Goal: Task Accomplishment & Management: Use online tool/utility

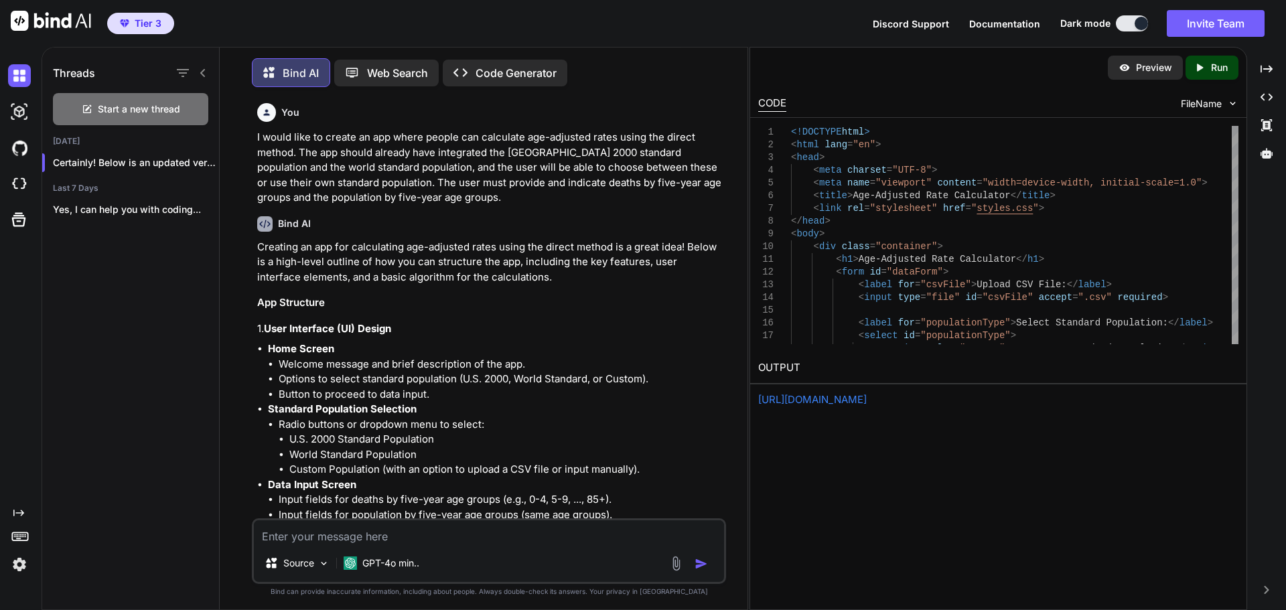
scroll to position [5457, 0]
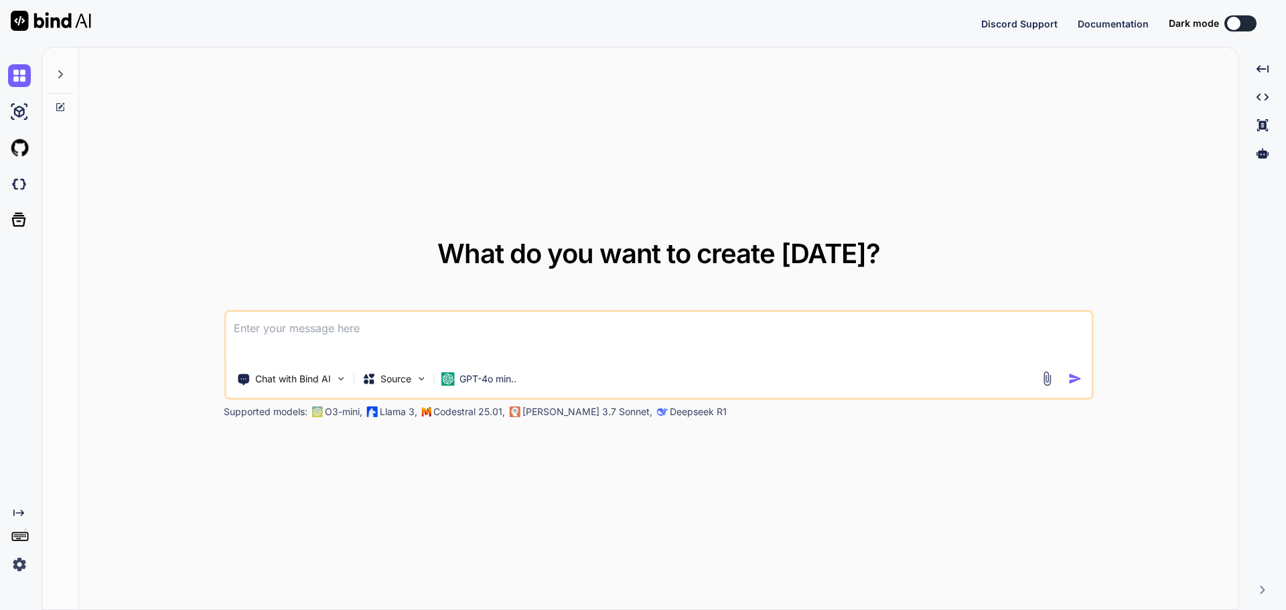
click at [60, 74] on icon at bounding box center [60, 74] width 11 height 11
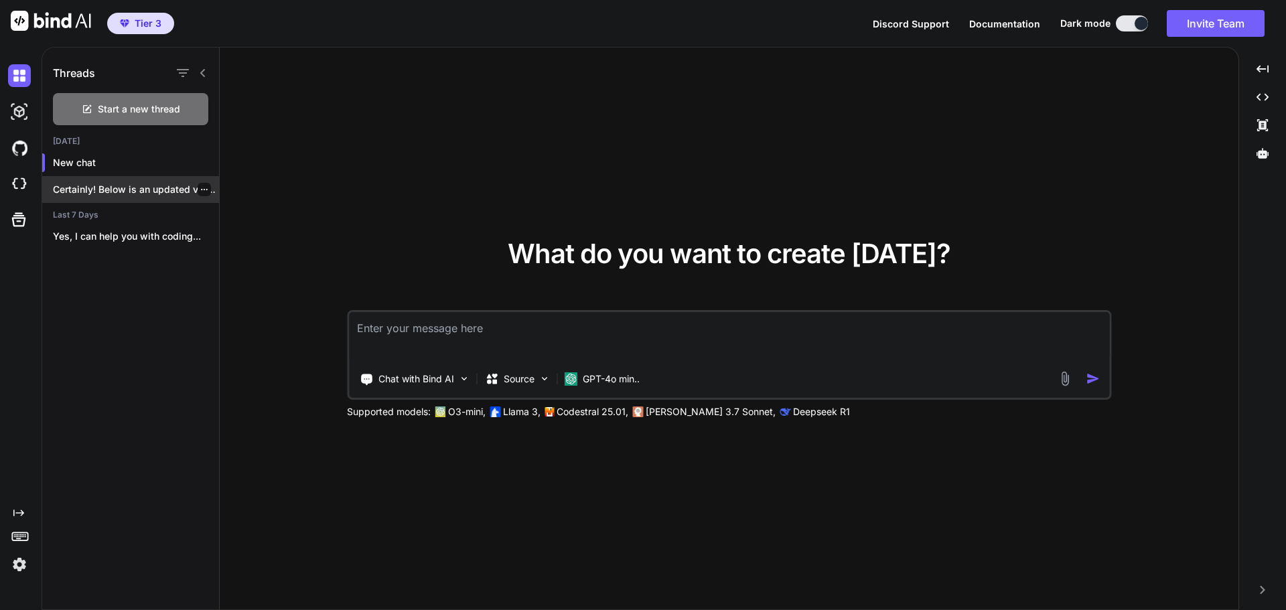
click at [124, 198] on div "Certainly! Below is an updated version of..." at bounding box center [130, 189] width 177 height 27
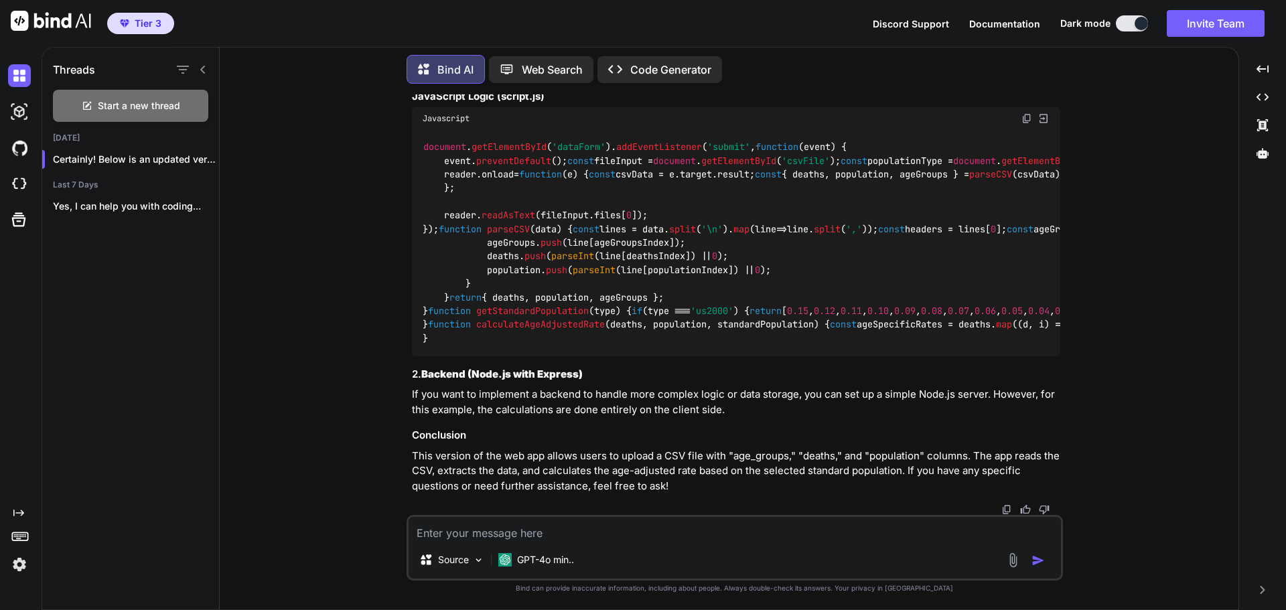
scroll to position [6960, 0]
click at [683, 73] on p "Code Generator" at bounding box center [670, 70] width 81 height 16
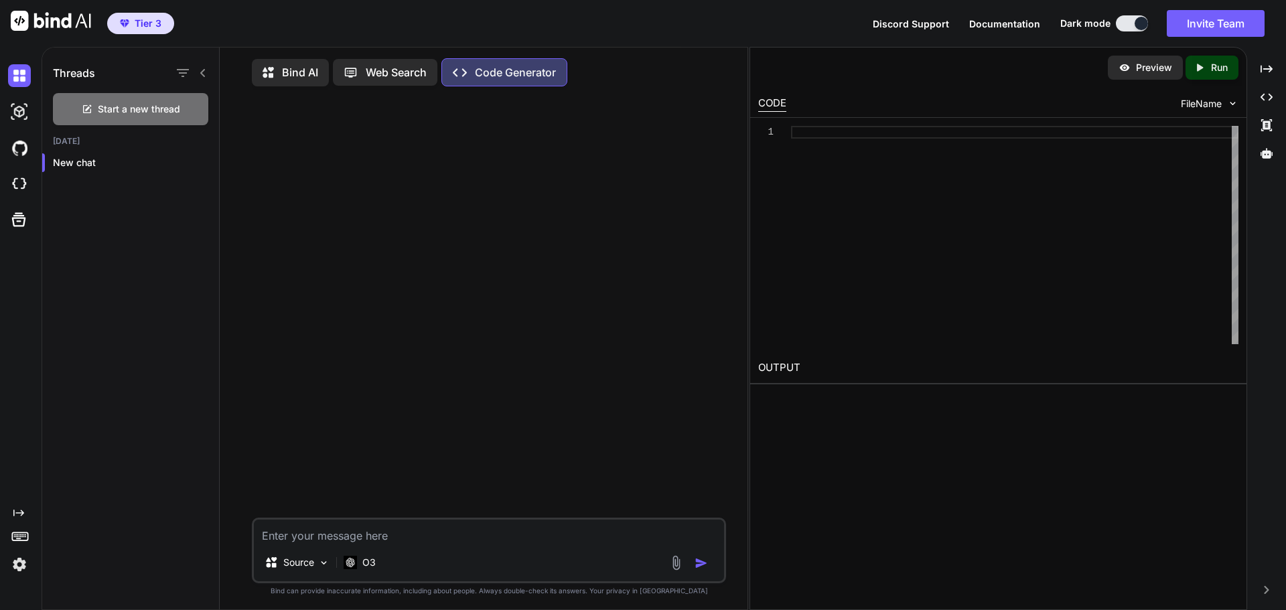
click at [390, 174] on div at bounding box center [491, 307] width 472 height 421
click at [141, 110] on span "Start a new thread" at bounding box center [139, 108] width 82 height 13
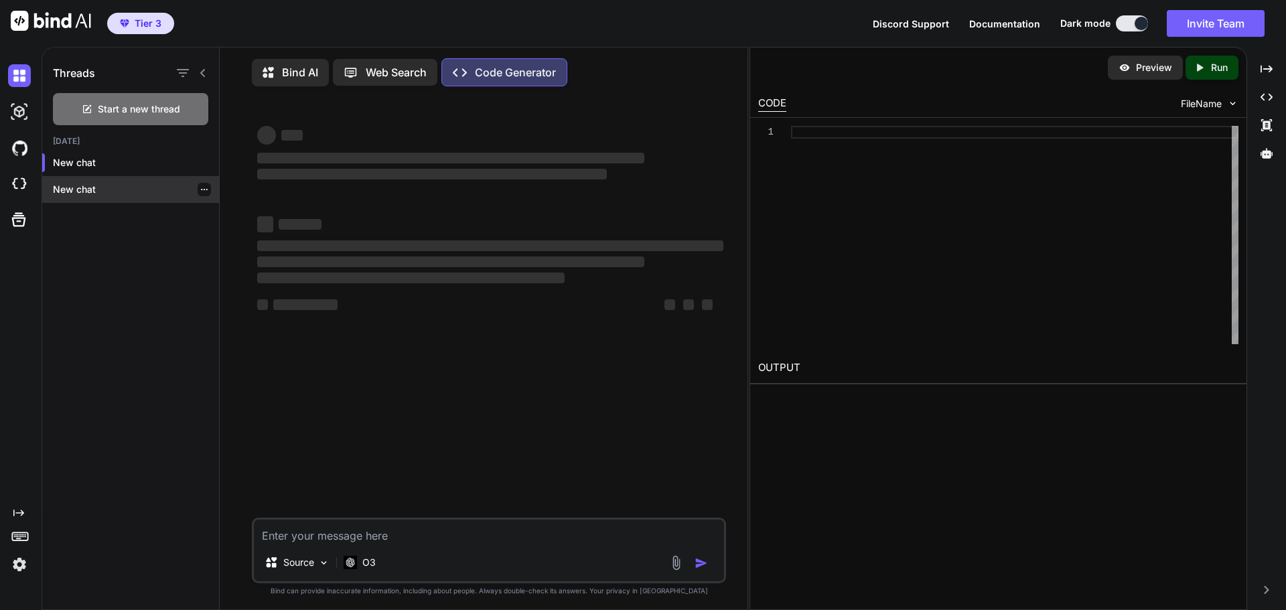
click at [106, 185] on p "New chat" at bounding box center [136, 189] width 166 height 13
click at [276, 70] on icon at bounding box center [270, 74] width 14 height 14
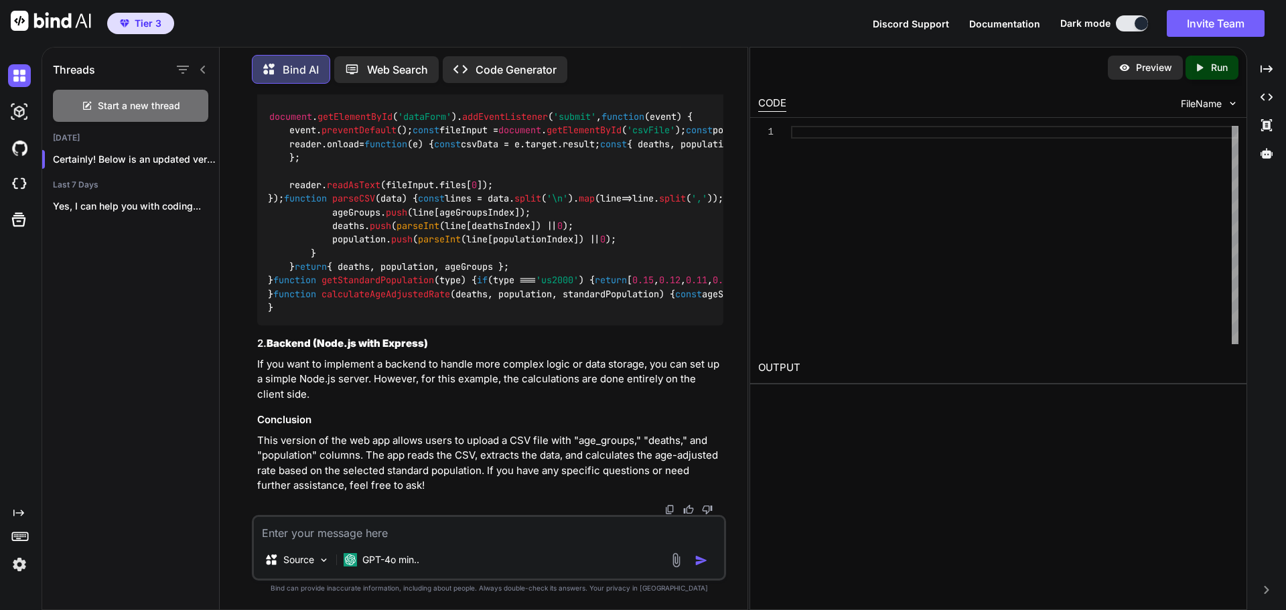
scroll to position [7198, 0]
click at [461, 547] on div "Source GPT-4o min.." at bounding box center [489, 563] width 470 height 32
click at [508, 439] on p "This version of the web app allows users to upload a CSV file with "age_groups,…" at bounding box center [490, 463] width 466 height 60
click at [1152, 67] on p "Preview" at bounding box center [1154, 67] width 36 height 13
click at [1204, 68] on icon "Created with Pixso." at bounding box center [1200, 68] width 12 height 12
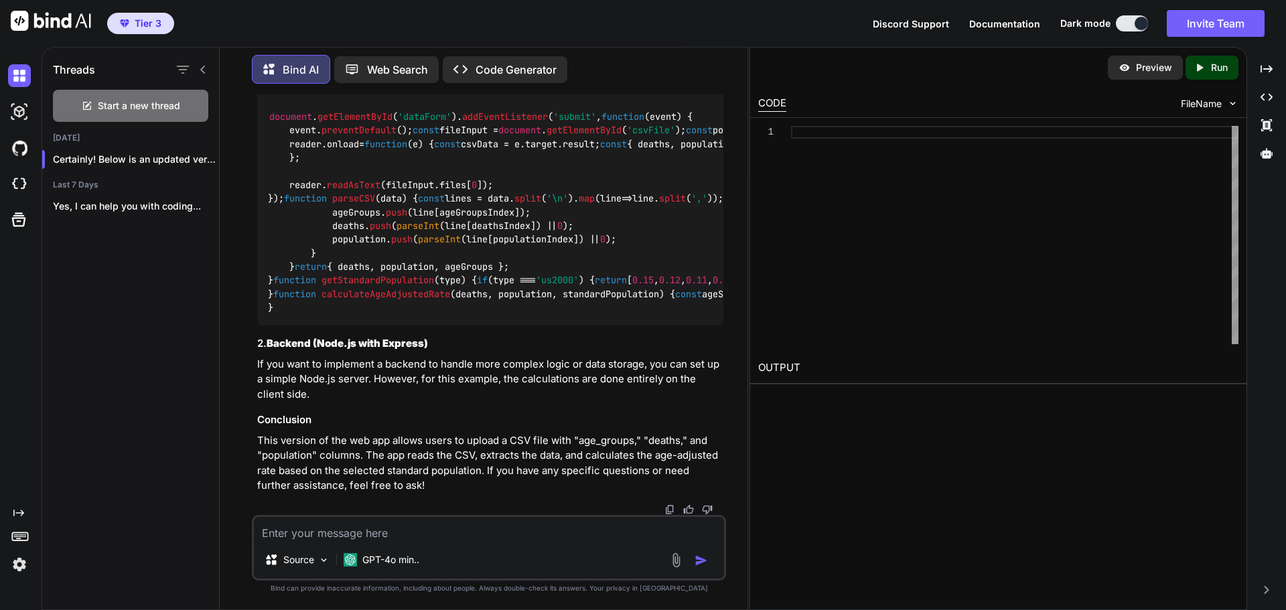
click at [775, 100] on div "CODE" at bounding box center [772, 104] width 28 height 16
click at [127, 148] on div "Certainly! Below is an updated version of..." at bounding box center [130, 159] width 177 height 27
click at [138, 153] on p "Certainly! Below is an updated version of..." at bounding box center [136, 159] width 166 height 13
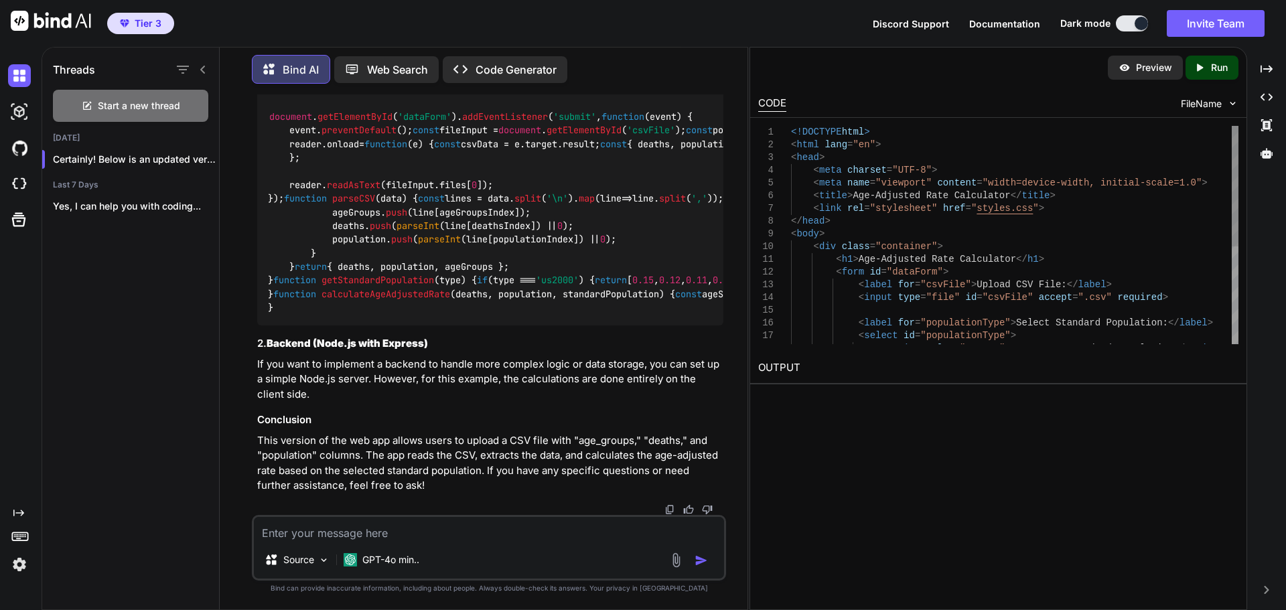
type textarea "x"
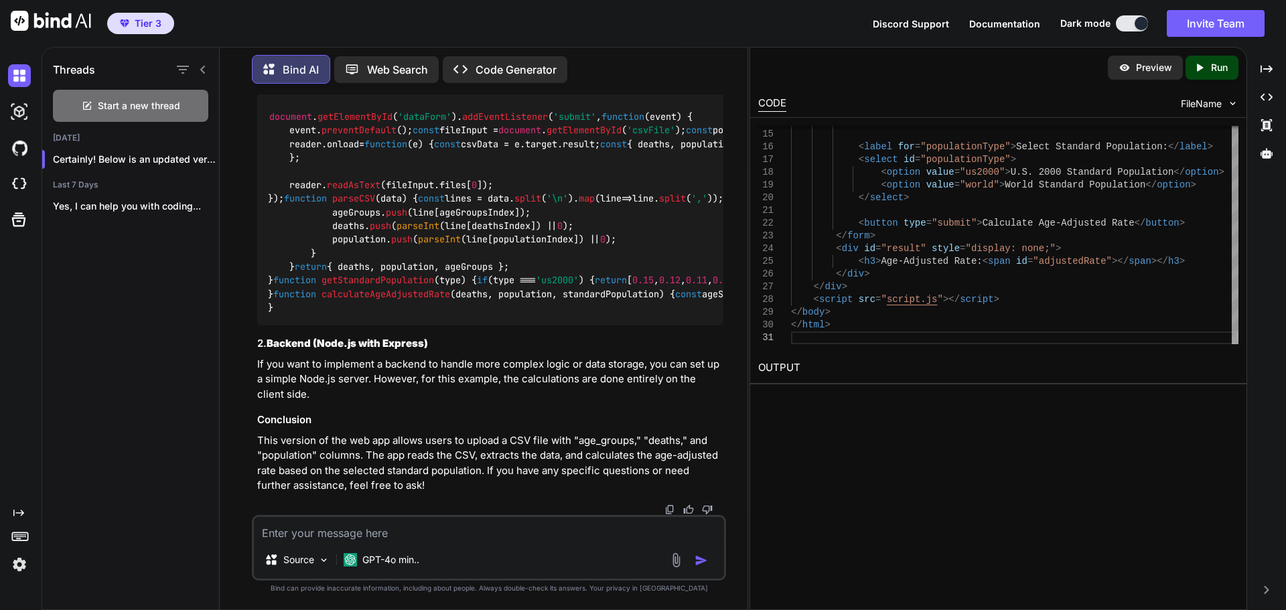
scroll to position [6327, 0]
click at [1202, 72] on icon "Created with Pixso." at bounding box center [1200, 68] width 12 height 12
click at [842, 399] on link "https://app.onecompiler.com/43w6z7zz5_43w99yetb" at bounding box center [812, 399] width 109 height 13
click at [703, 94] on img at bounding box center [707, 88] width 12 height 12
type textarea "const totalAdjustedRate = adjustedRates.reduce((a, b) => a + b, 0); const total…"
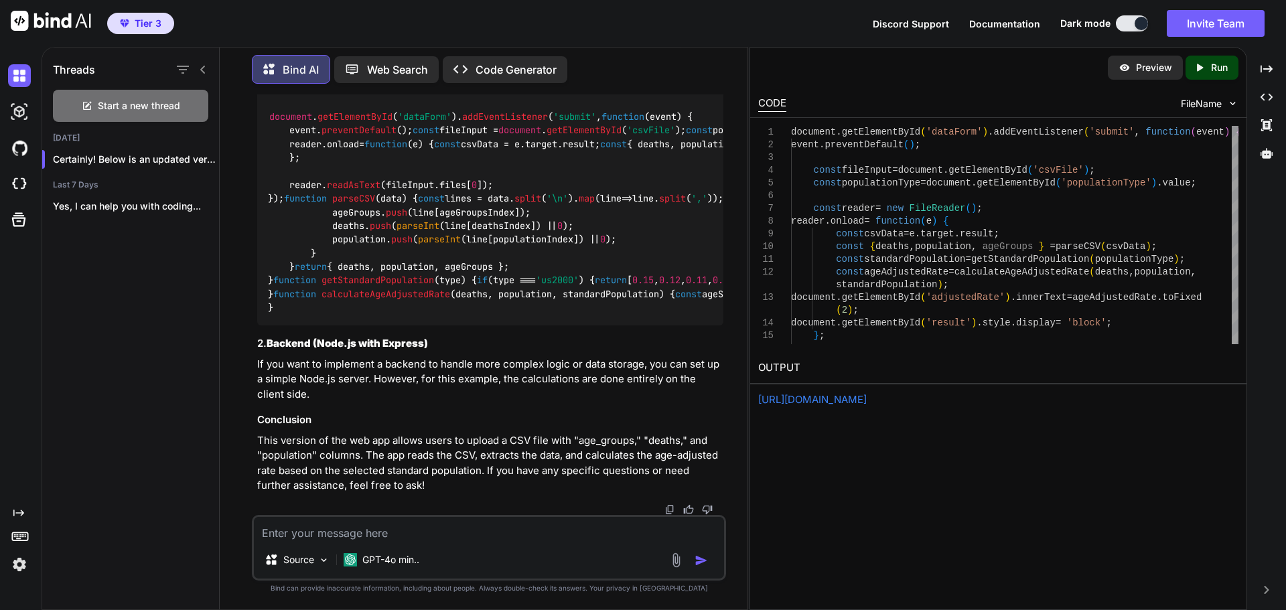
click at [1149, 70] on p "Preview" at bounding box center [1154, 67] width 36 height 13
type textarea "x"
type textarea "return totalStandardPopulation > 0 ? totalAdjustedRate / totalStandardPopulatio…"
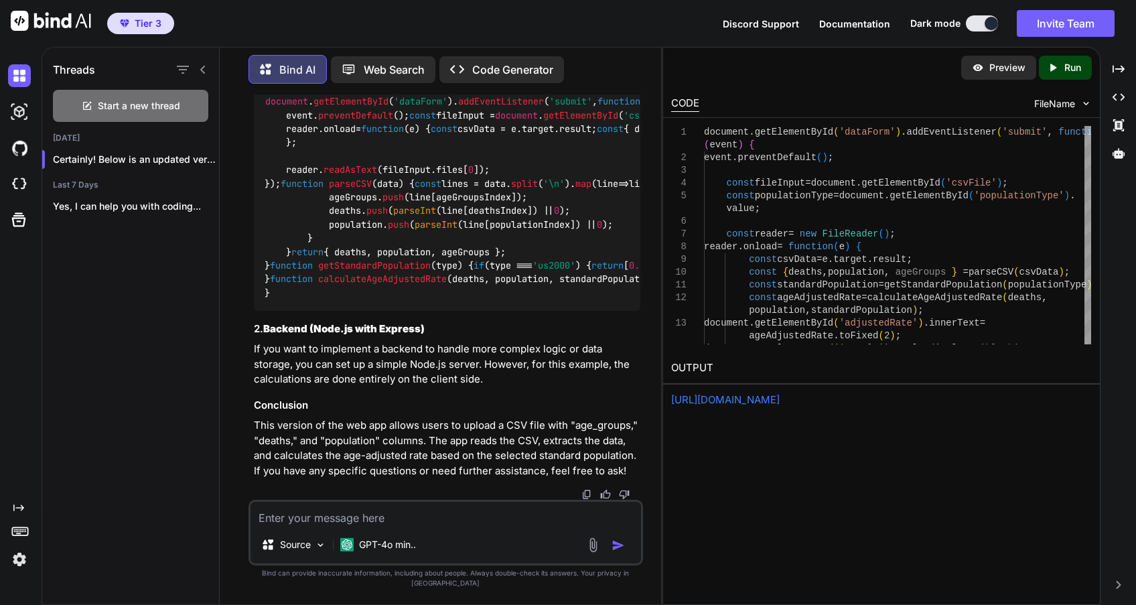
type textarea "x"
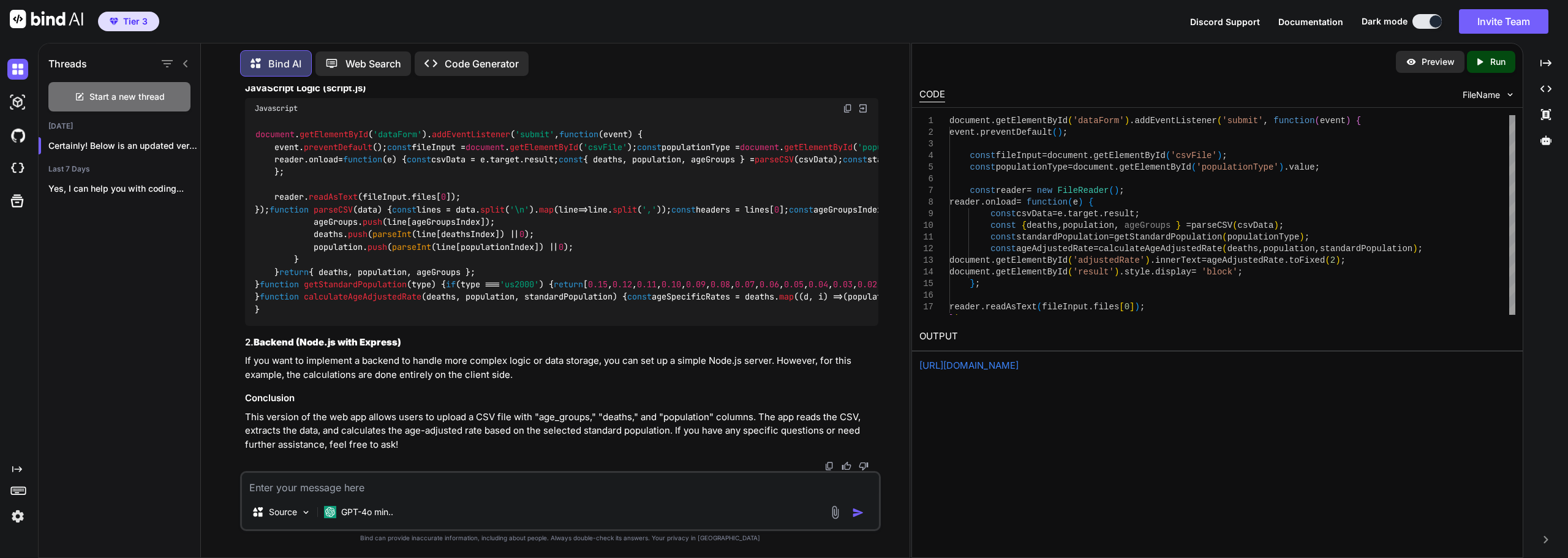
scroll to position [4624, 0]
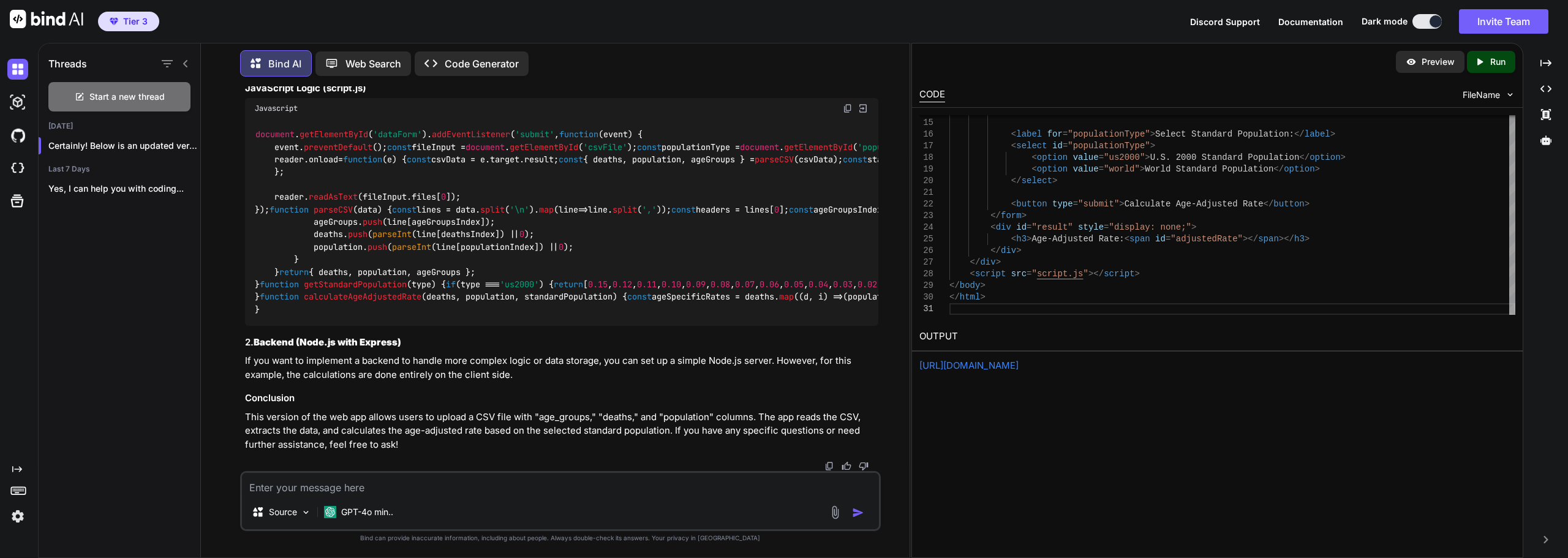
click at [1175, 62] on icon "Created with Pixso." at bounding box center [1481, 62] width 16 height 11
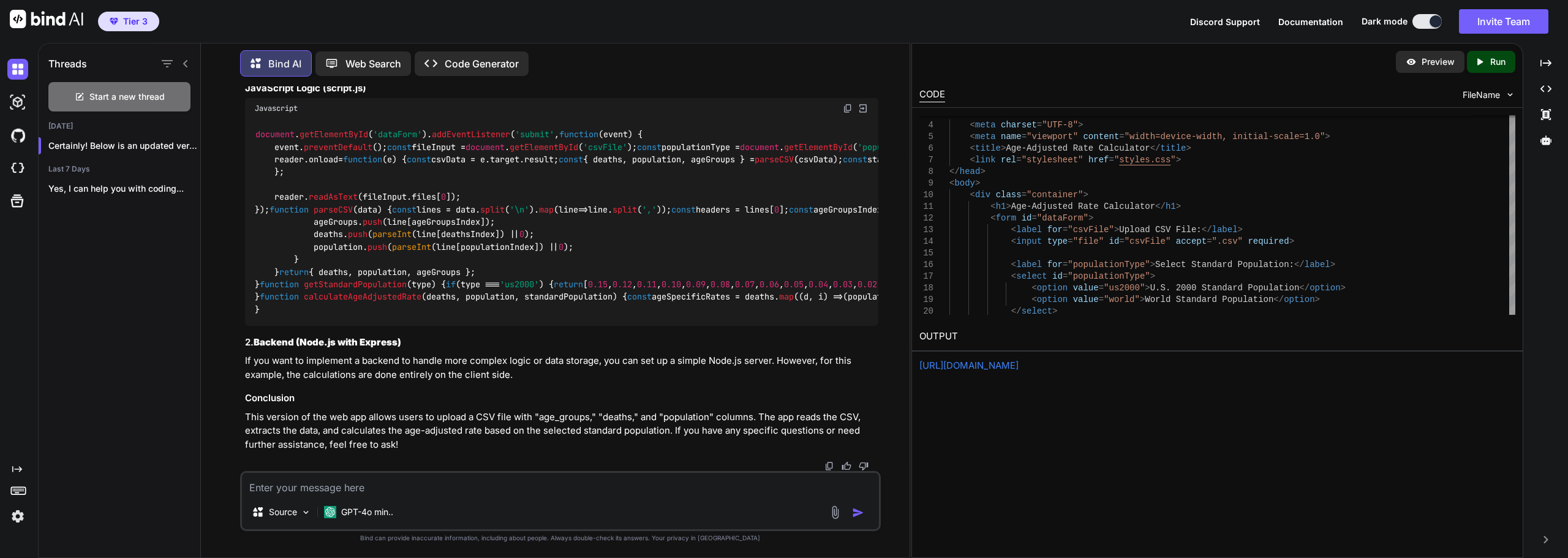
click at [973, 371] on div "https://app.onecompiler.com/43w6z8hp3_43w9ajuhc" at bounding box center [1217, 365] width 596 height 14
click at [977, 369] on link "https://app.onecompiler.com/43w6z8hp3_43w9ajuhc" at bounding box center [968, 365] width 100 height 12
type textarea "<h1>Age-Adjusted Rate Calculator</h1> <form id="dataForm"> <label for="csvFile"…"
click at [1049, 307] on div "< input type = "file" id = "csvFile" accept = ".csv" required > < label for = "…" at bounding box center [1232, 264] width 566 height 360
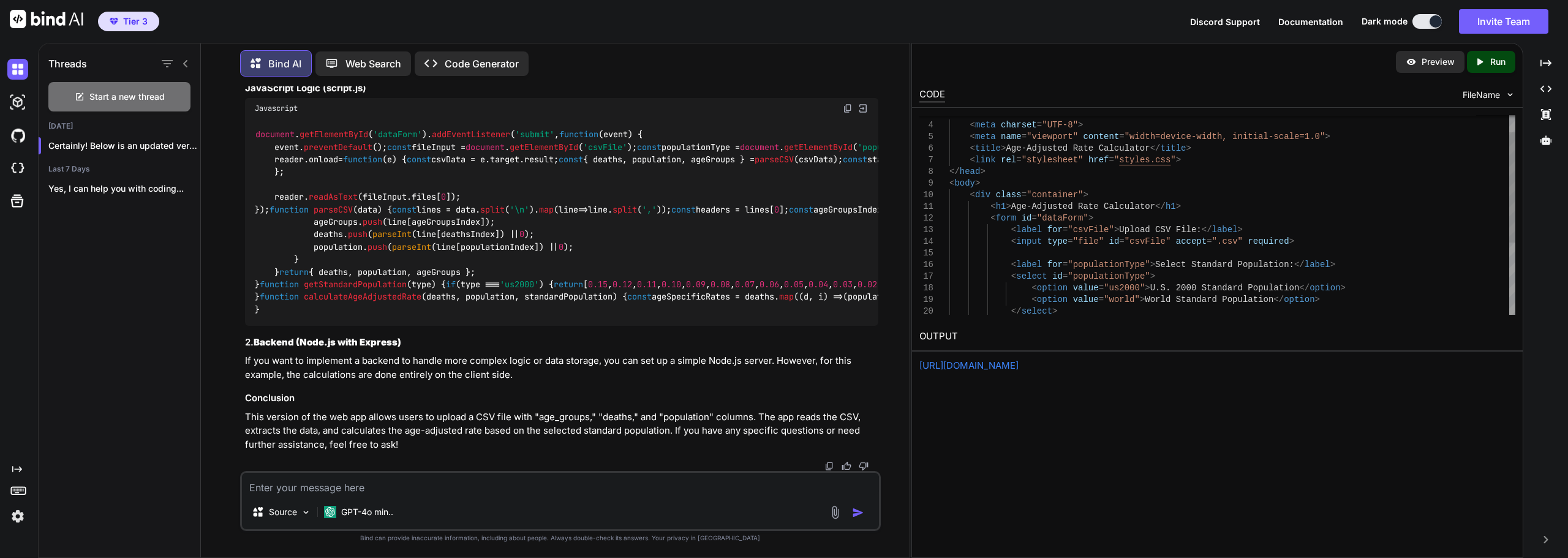
scroll to position [0, 0]
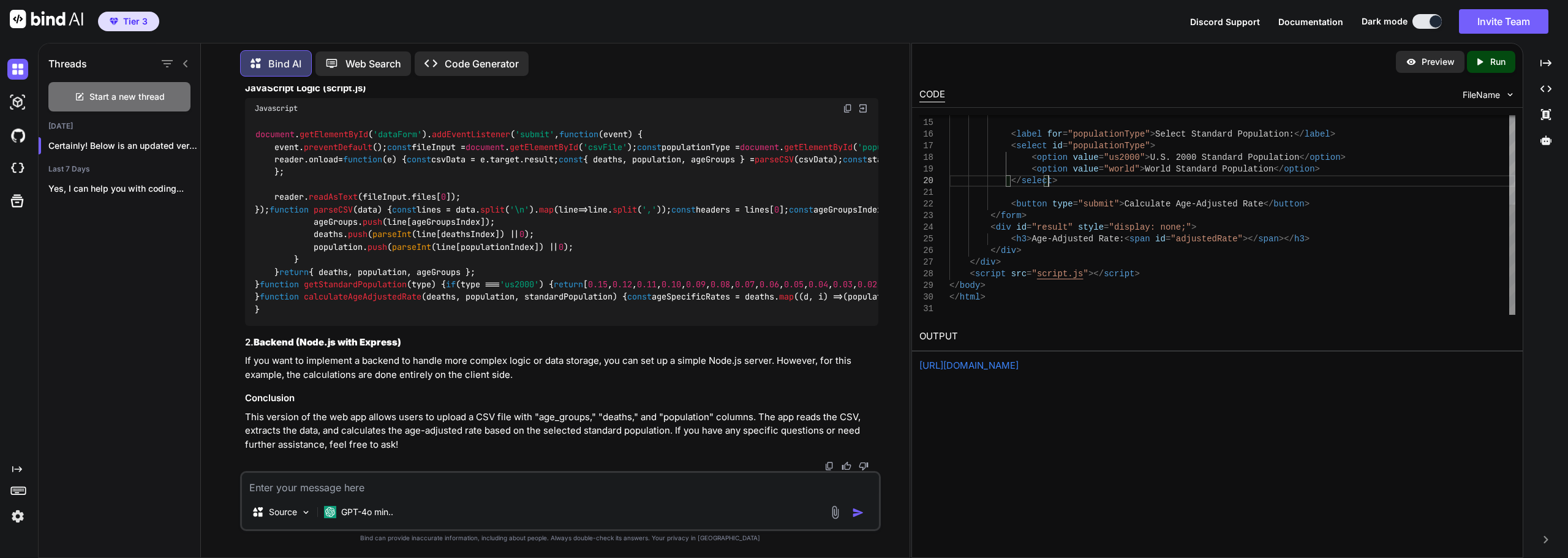
click at [1009, 311] on div "< input type = "file" id = "csvFile" accept = ".csv" required > < label for = "…" at bounding box center [1232, 134] width 566 height 360
click at [472, 66] on p "Code Generator" at bounding box center [481, 64] width 74 height 15
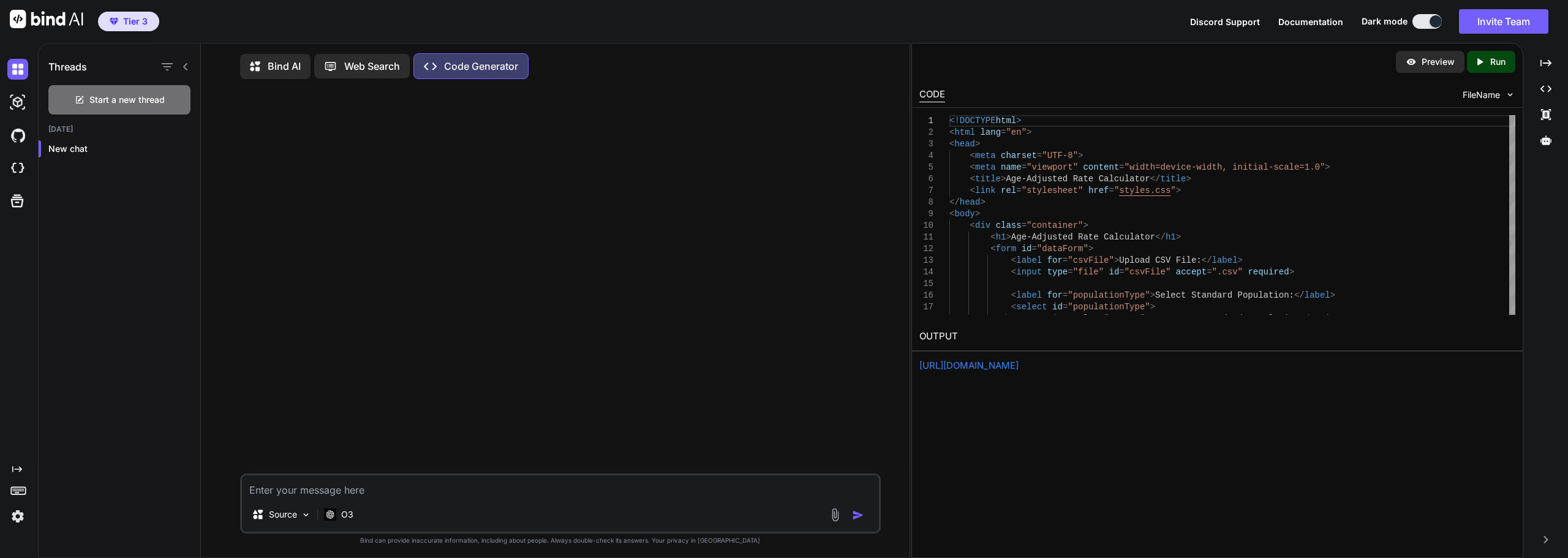
click at [272, 65] on p "Bind AI" at bounding box center [284, 66] width 33 height 15
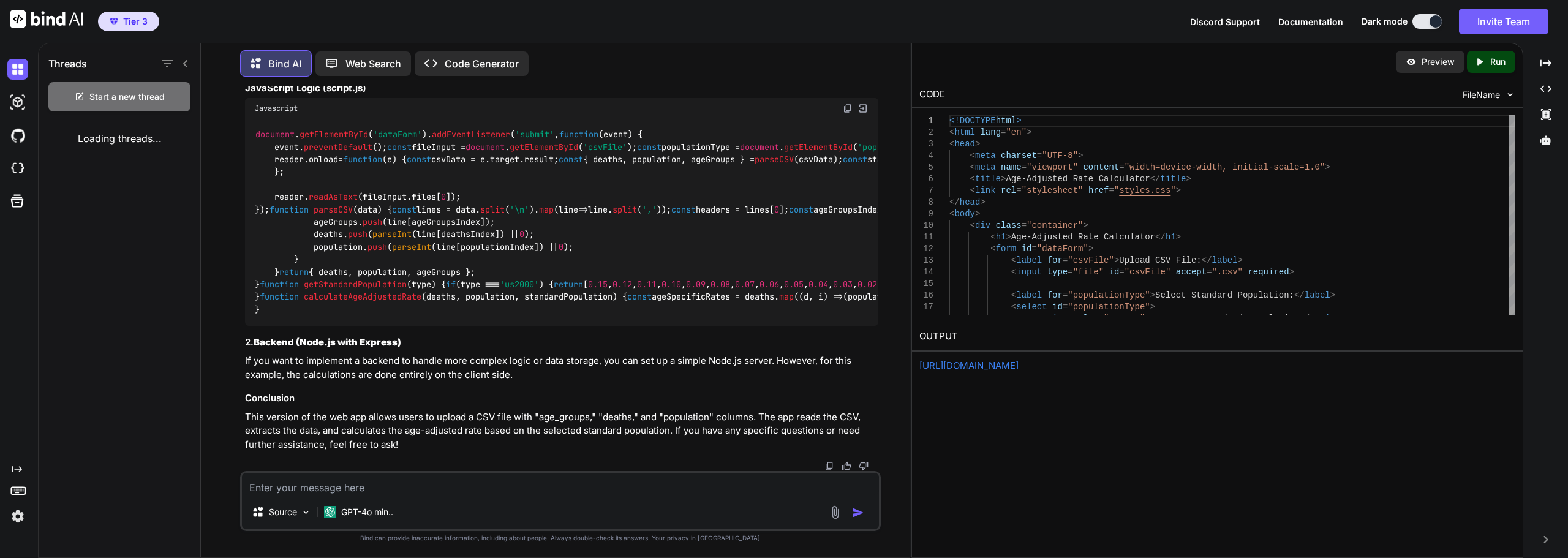
scroll to position [6339, 0]
click at [13, 513] on img at bounding box center [17, 516] width 21 height 21
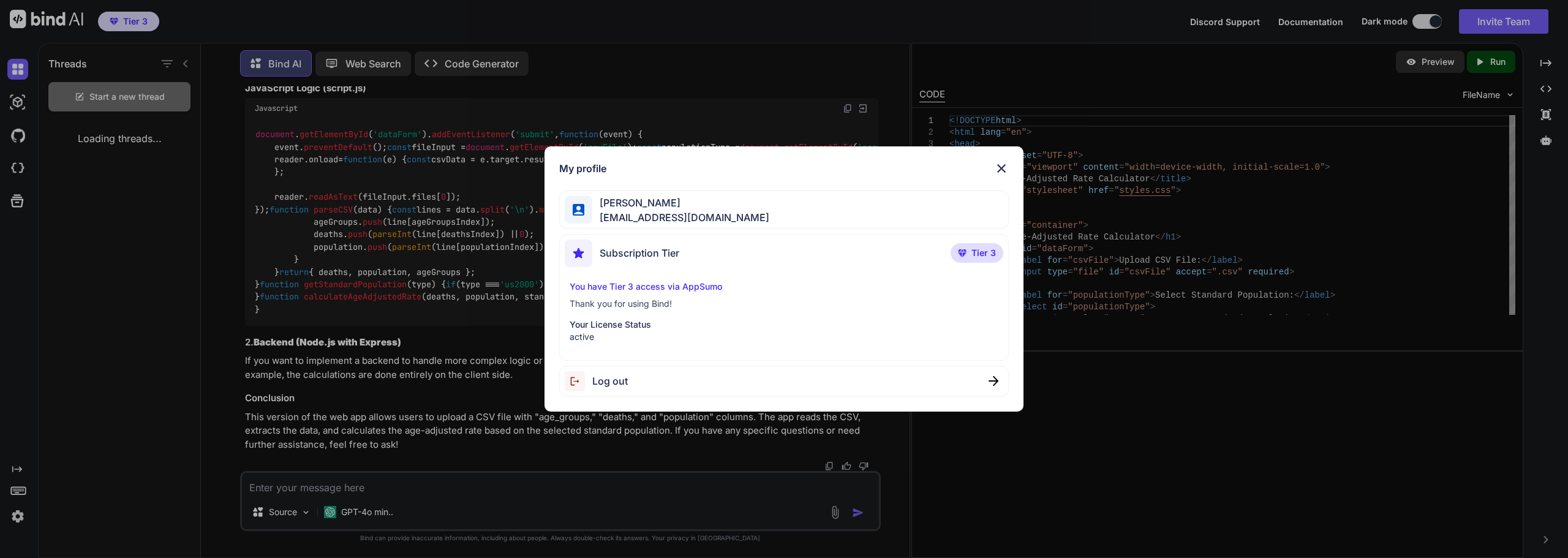
click at [682, 206] on span "Raul Figueroa" at bounding box center [681, 203] width 177 height 15
click at [612, 313] on div "You have Tier 3 access via AppSumo Thank you for using Bind! Your License Statu…" at bounding box center [784, 312] width 439 height 62
click at [620, 333] on p "active" at bounding box center [784, 337] width 429 height 12
click at [1003, 168] on img at bounding box center [1001, 168] width 15 height 15
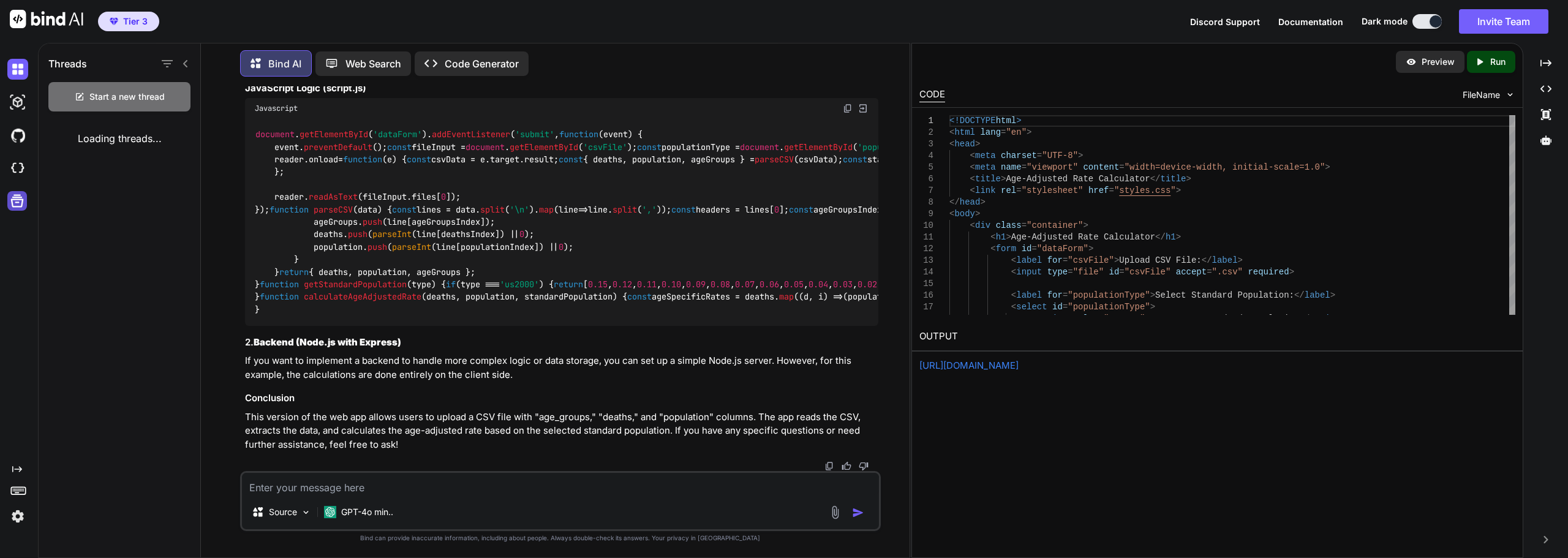
click at [19, 203] on icon at bounding box center [16, 200] width 17 height 17
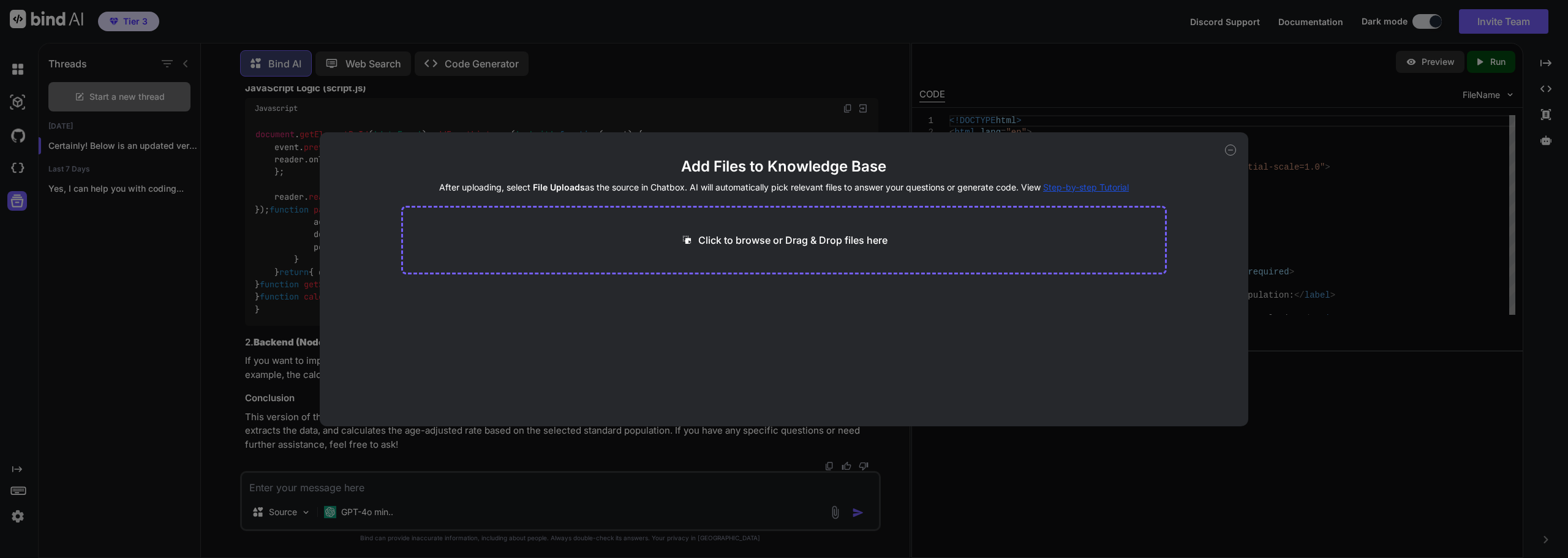
click at [1175, 149] on icon at bounding box center [1231, 150] width 11 height 11
type textarea "x"
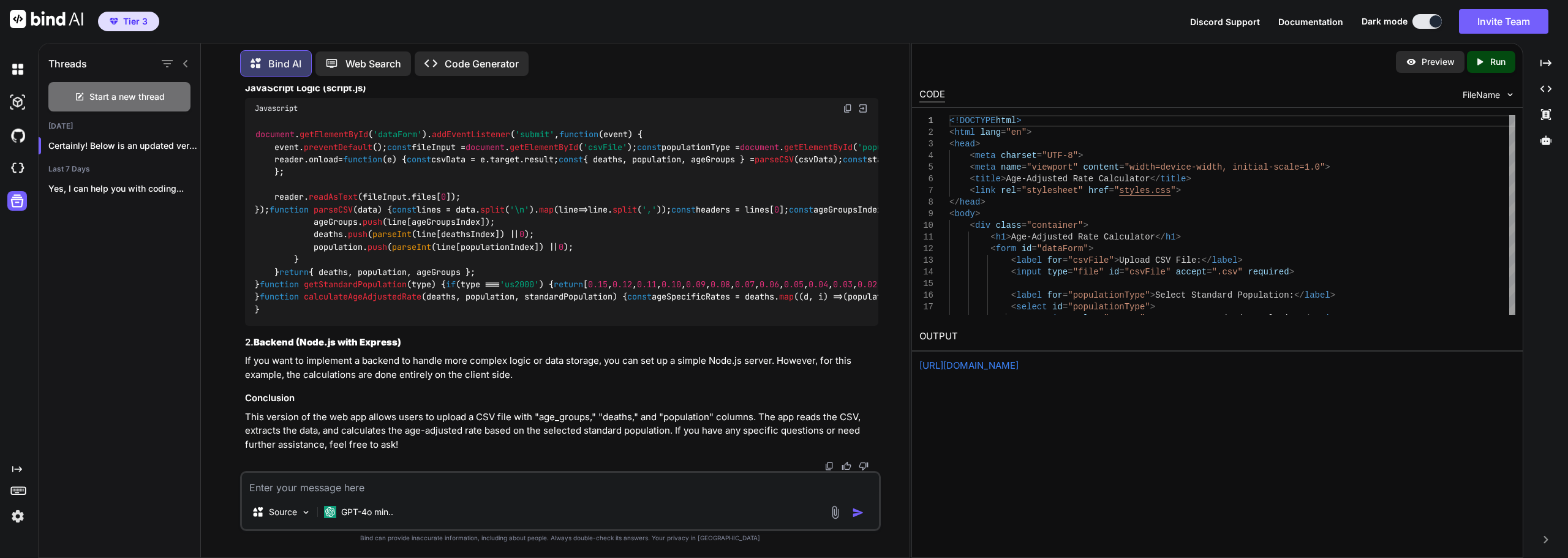
click at [17, 470] on icon "Created with Pixso." at bounding box center [16, 469] width 10 height 10
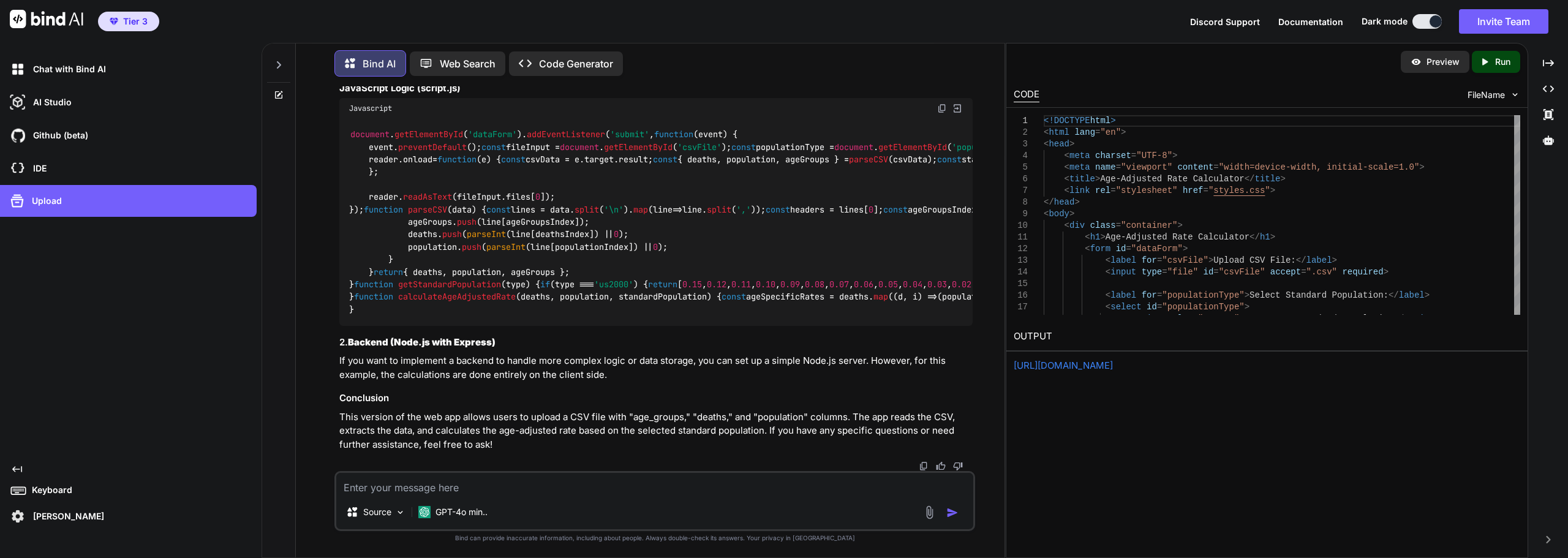
click at [17, 470] on icon "Created with Pixso." at bounding box center [16, 469] width 10 height 10
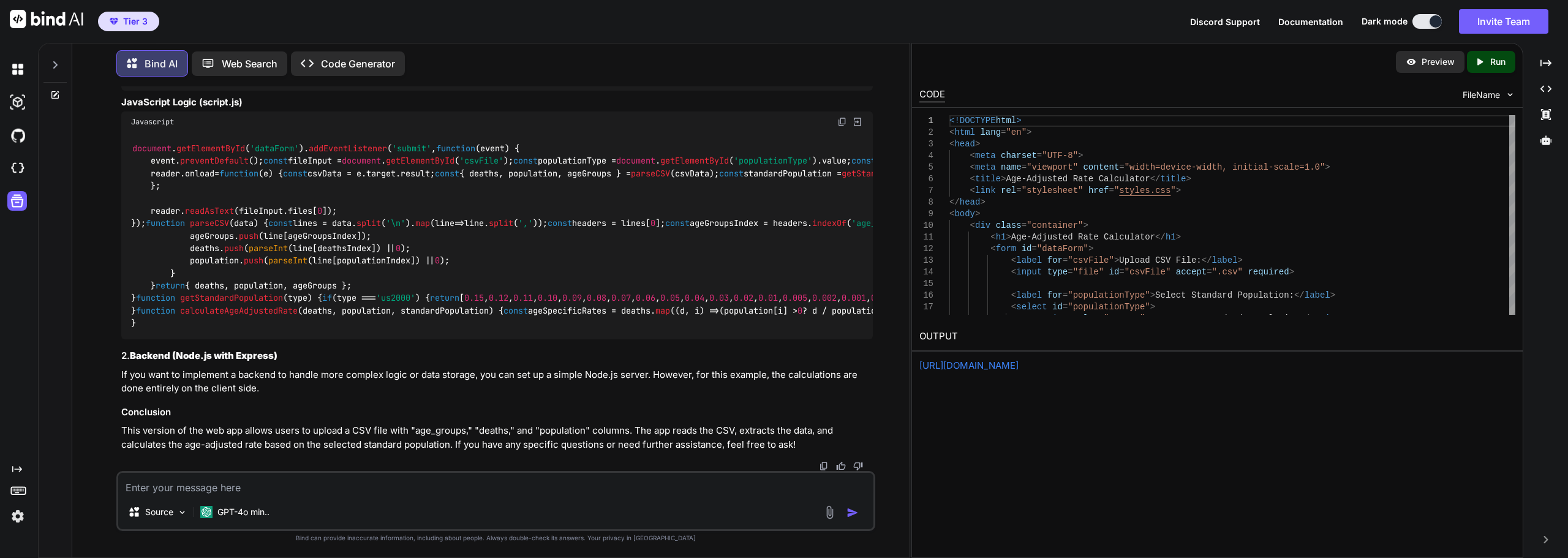
click at [18, 470] on icon "Created with Pixso." at bounding box center [16, 469] width 10 height 10
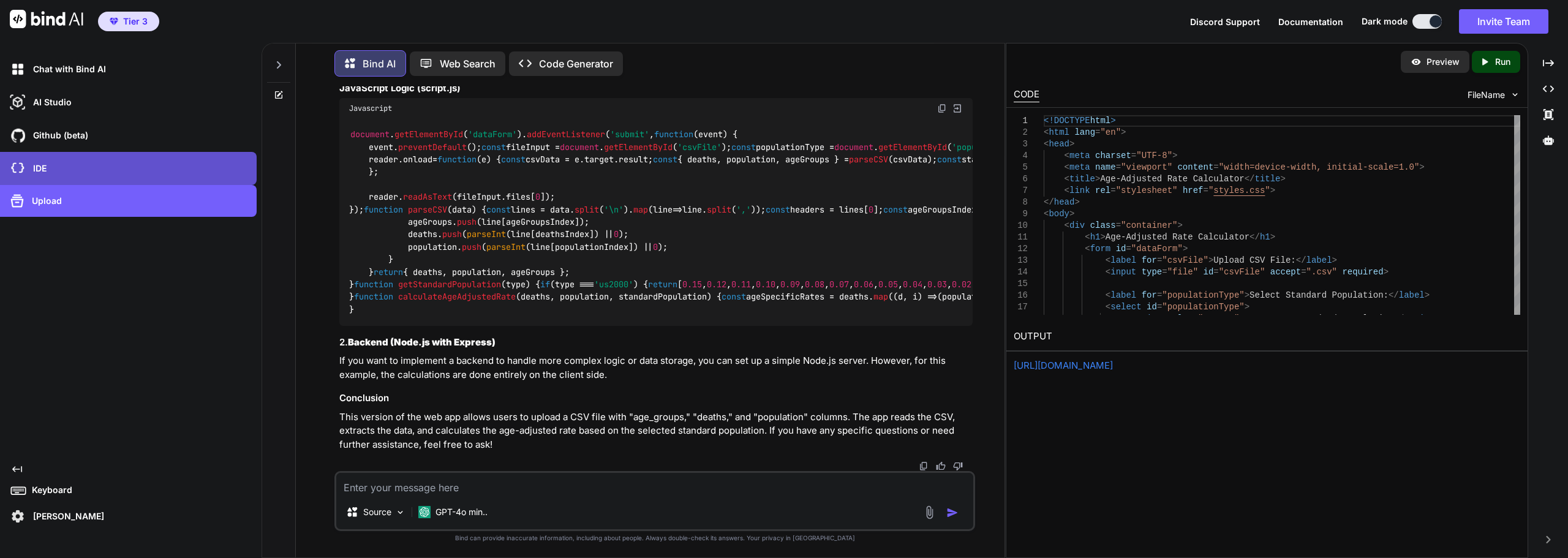
click at [59, 166] on div "IDE" at bounding box center [132, 168] width 250 height 21
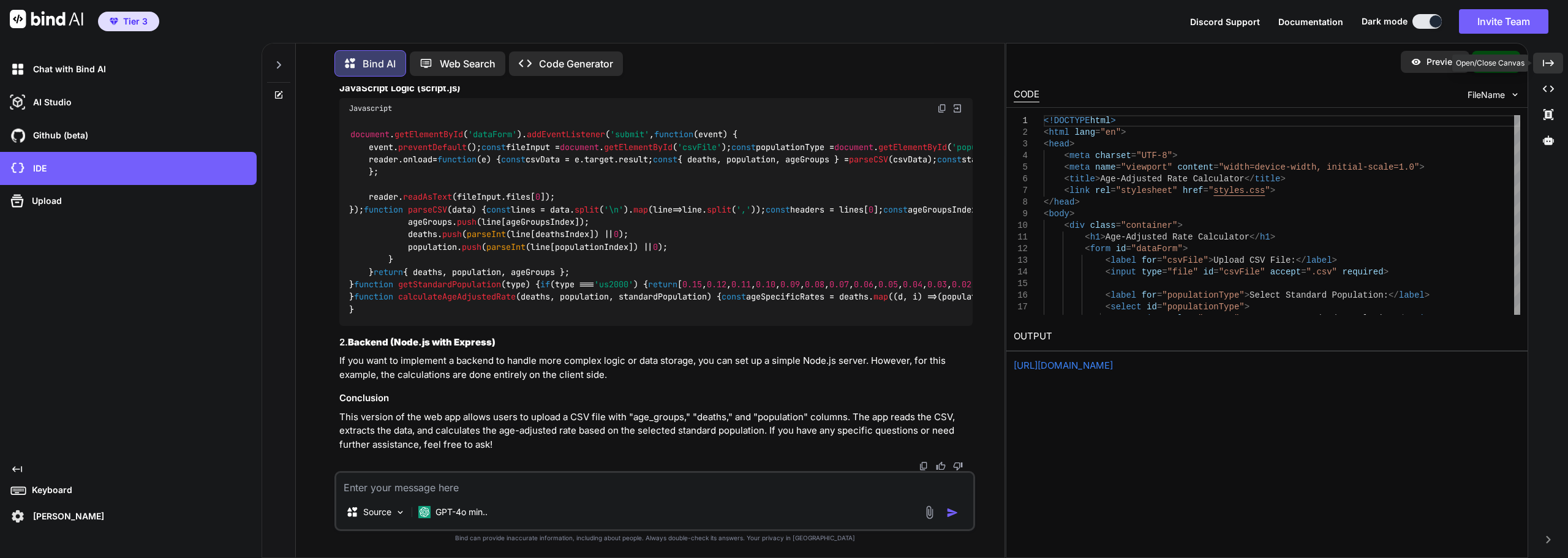
click at [1175, 66] on icon at bounding box center [1548, 62] width 11 height 6
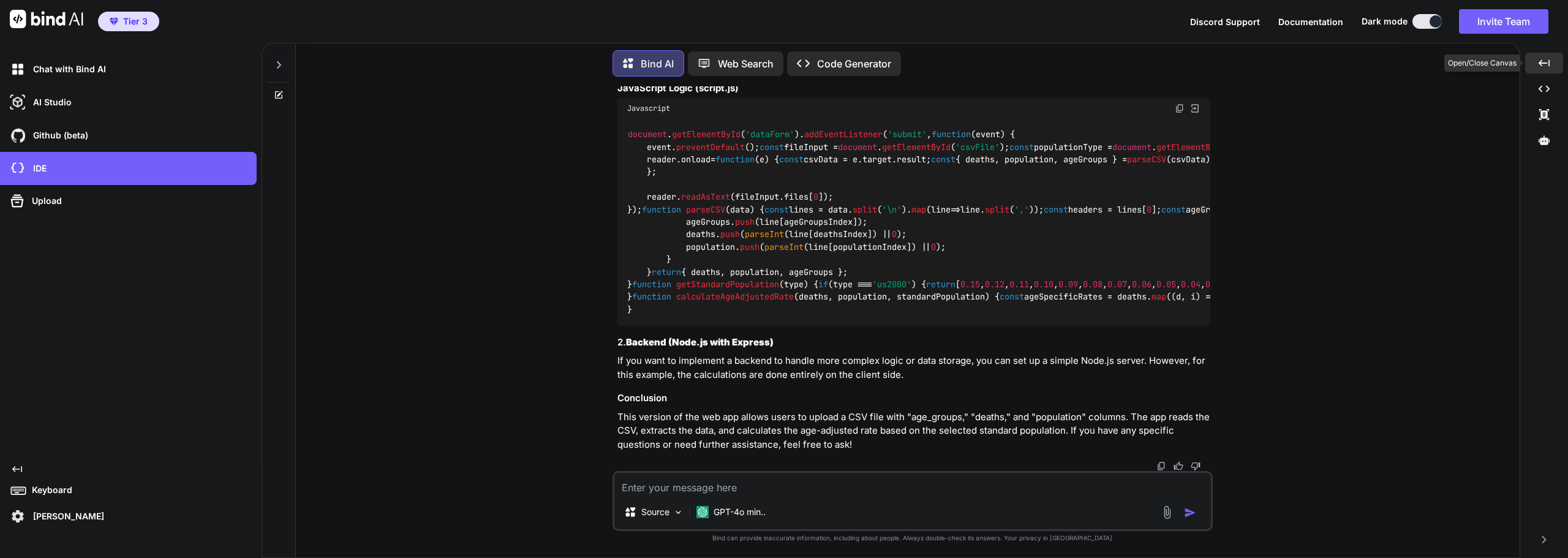
click at [1175, 66] on div "Created with Pixso." at bounding box center [1544, 63] width 38 height 21
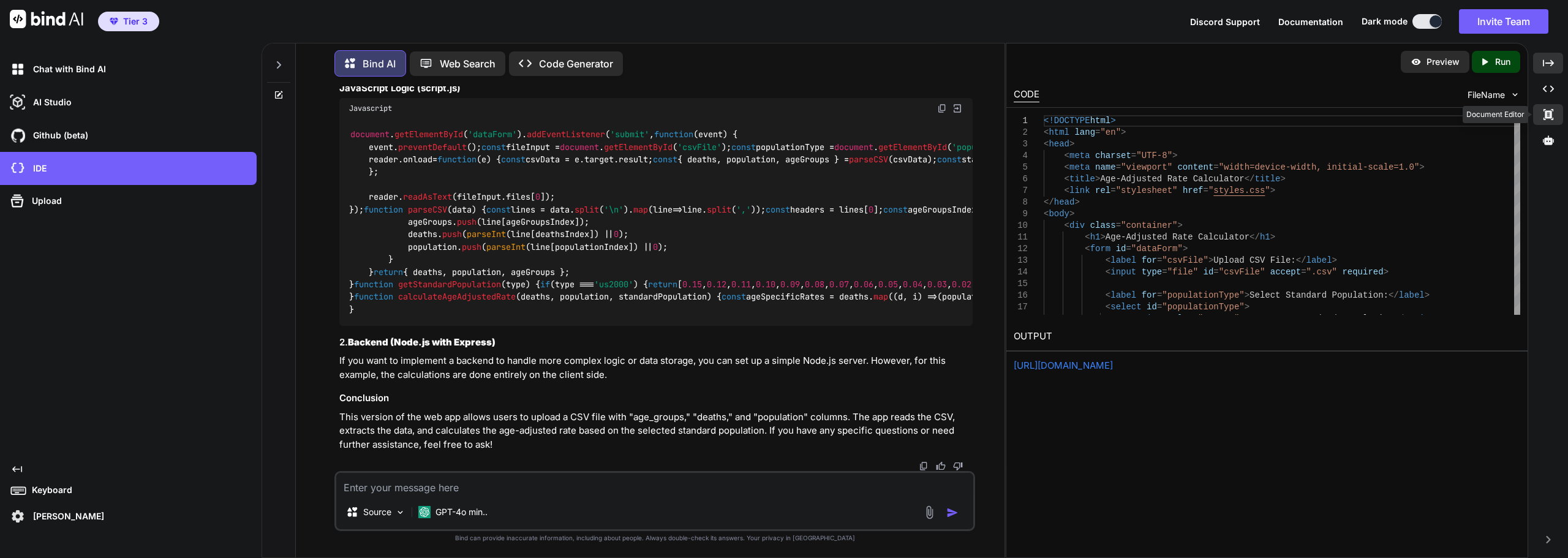
click at [1175, 109] on div "Created with Pixso." at bounding box center [1547, 114] width 30 height 21
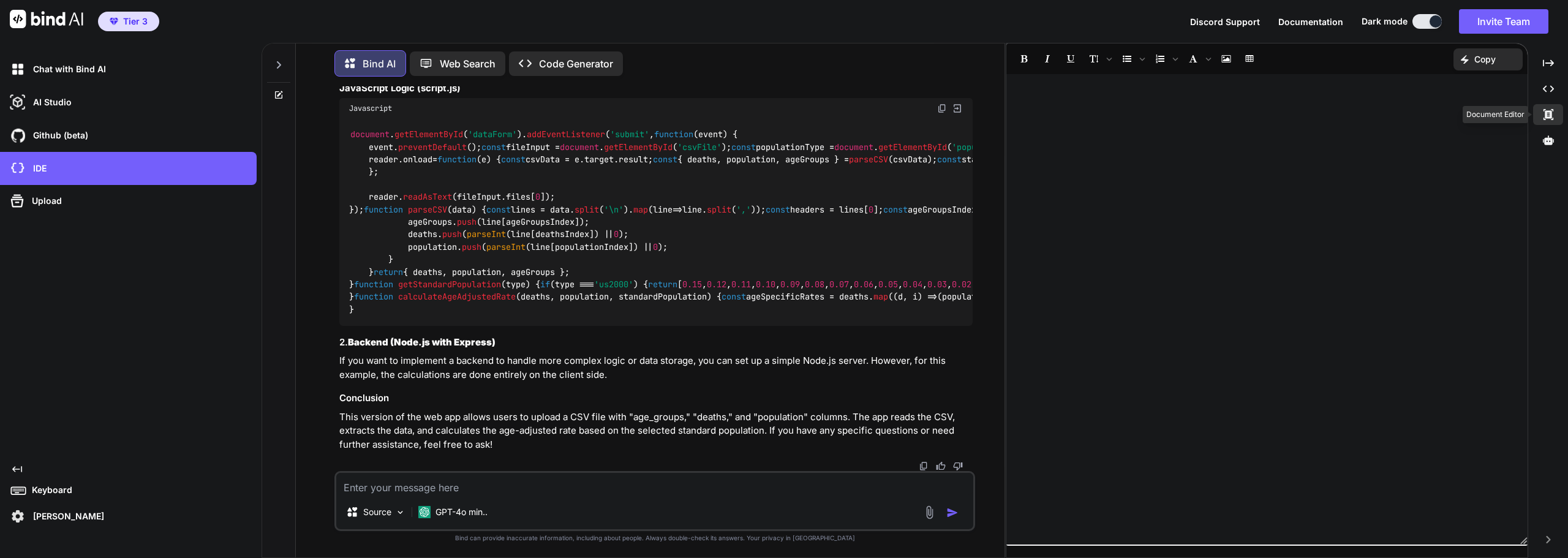
click at [1175, 109] on div "Created with Pixso." at bounding box center [1547, 114] width 30 height 21
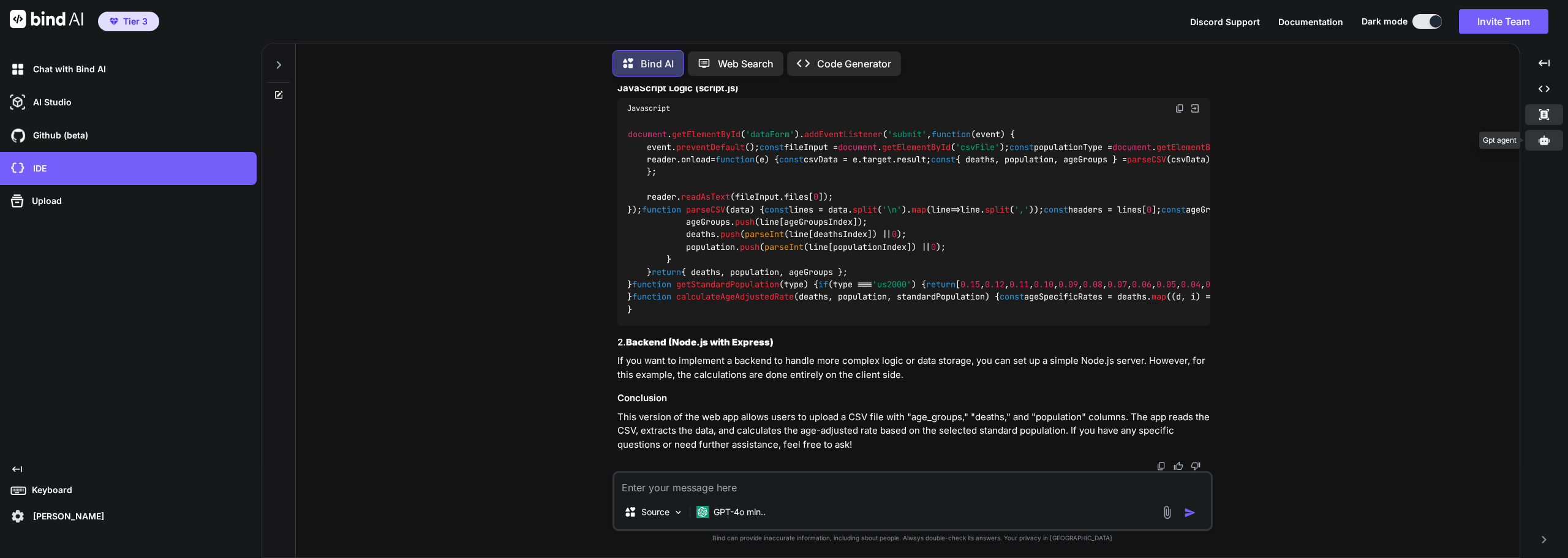
click at [1175, 141] on icon at bounding box center [1543, 140] width 11 height 11
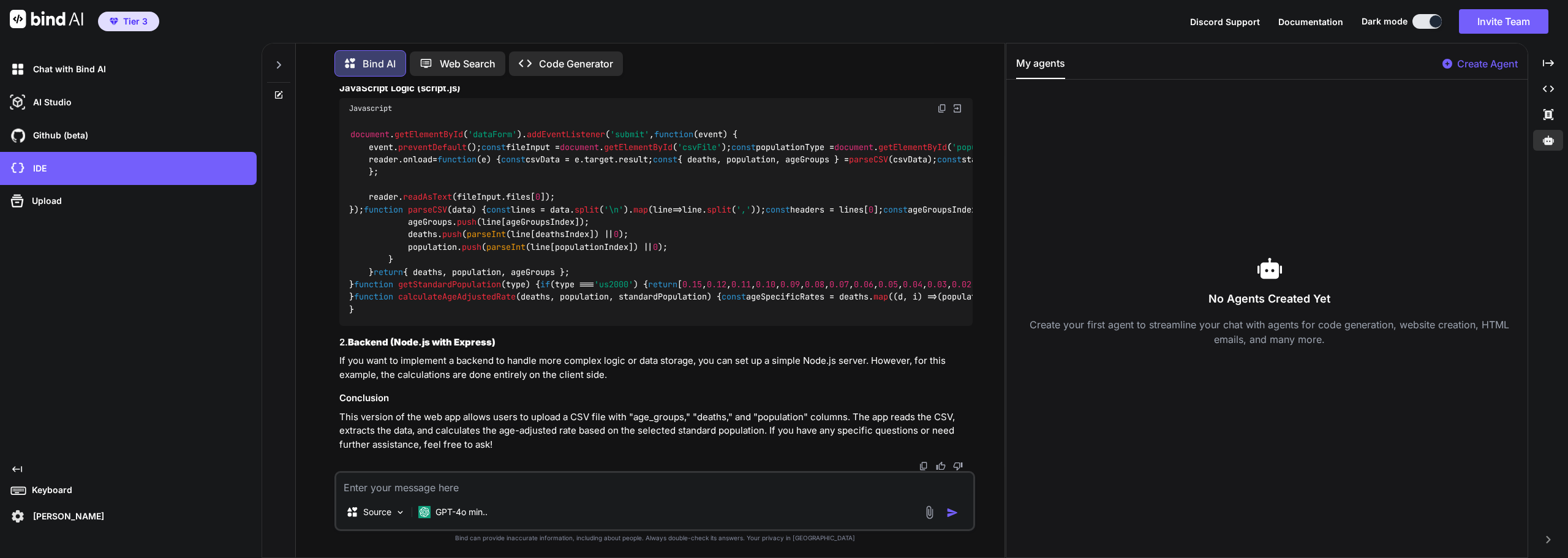
click at [1050, 15] on div "Tier 3 Discord Support Documentation Dark mode Invite Team Created with Pixso." at bounding box center [784, 21] width 1568 height 43
click at [1175, 135] on icon at bounding box center [1548, 140] width 11 height 11
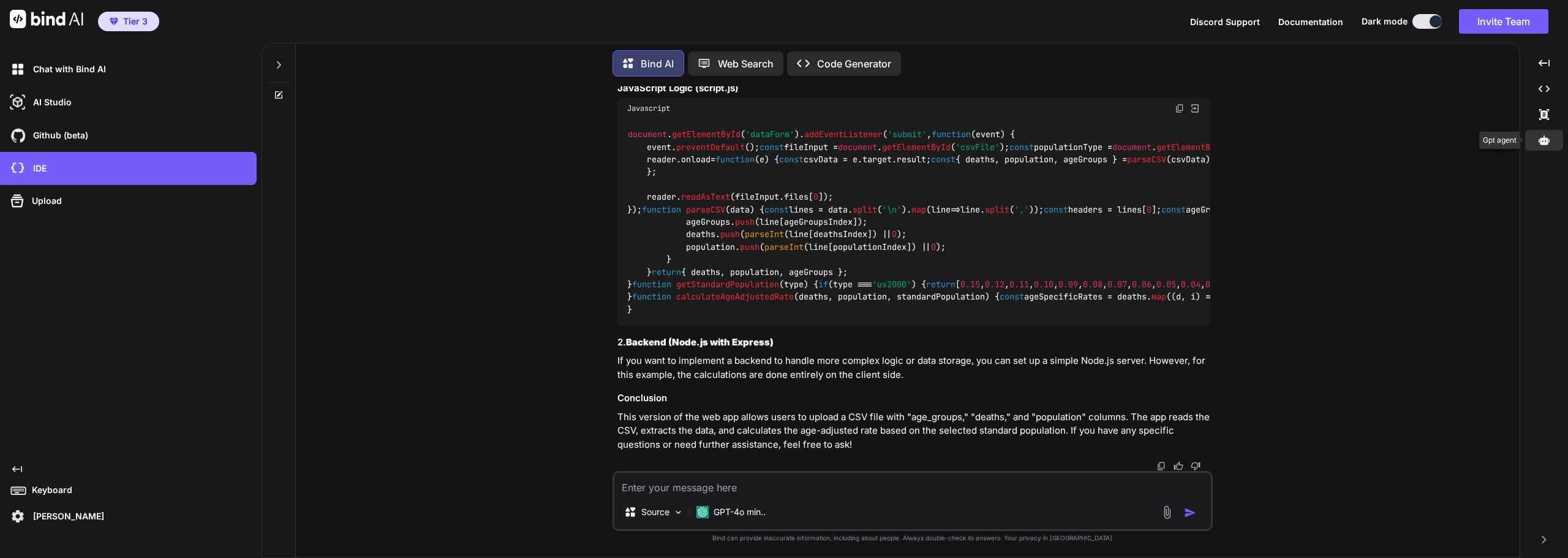
scroll to position [6367, 0]
click at [1175, 544] on div "Created with Pixso. Created with Pixso. Created with Pixso. Created with Pixso." at bounding box center [1544, 306] width 38 height 506
click at [1175, 542] on icon at bounding box center [1543, 540] width 5 height 7
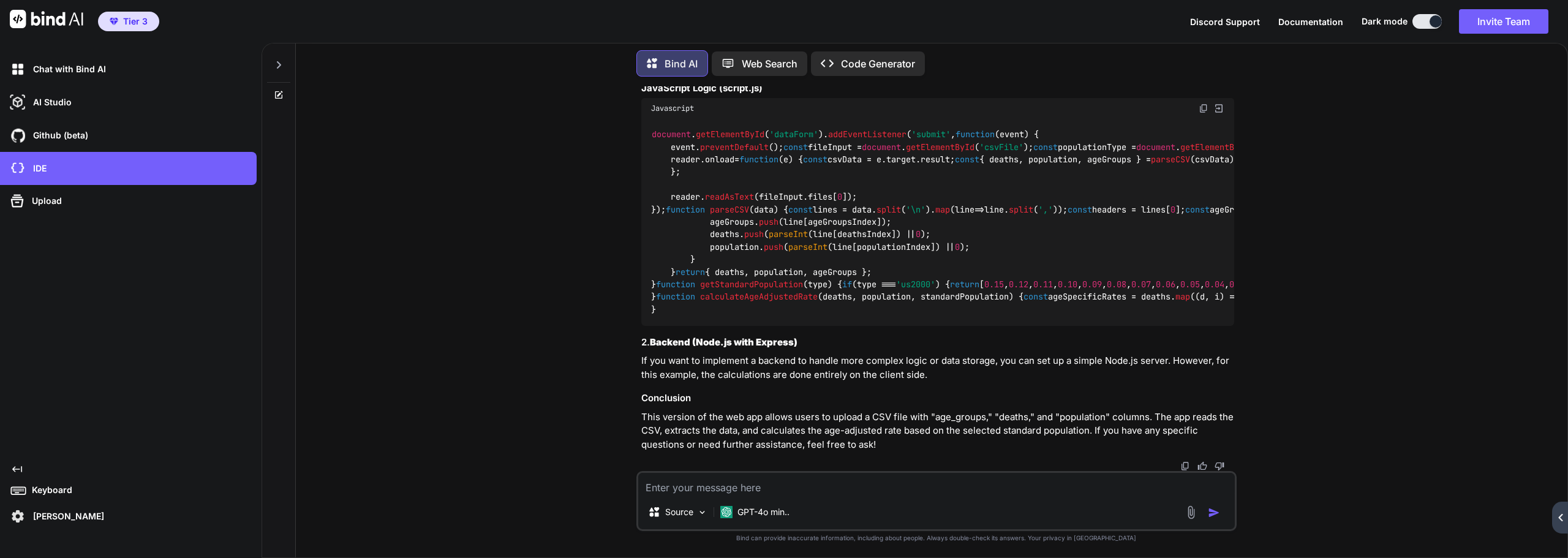
click at [1175, 541] on div "You I would like to create an app where people can calculate age-adjusted rates…" at bounding box center [936, 321] width 1262 height 471
click at [1175, 521] on div "Created with Pixso." at bounding box center [1559, 518] width 16 height 32
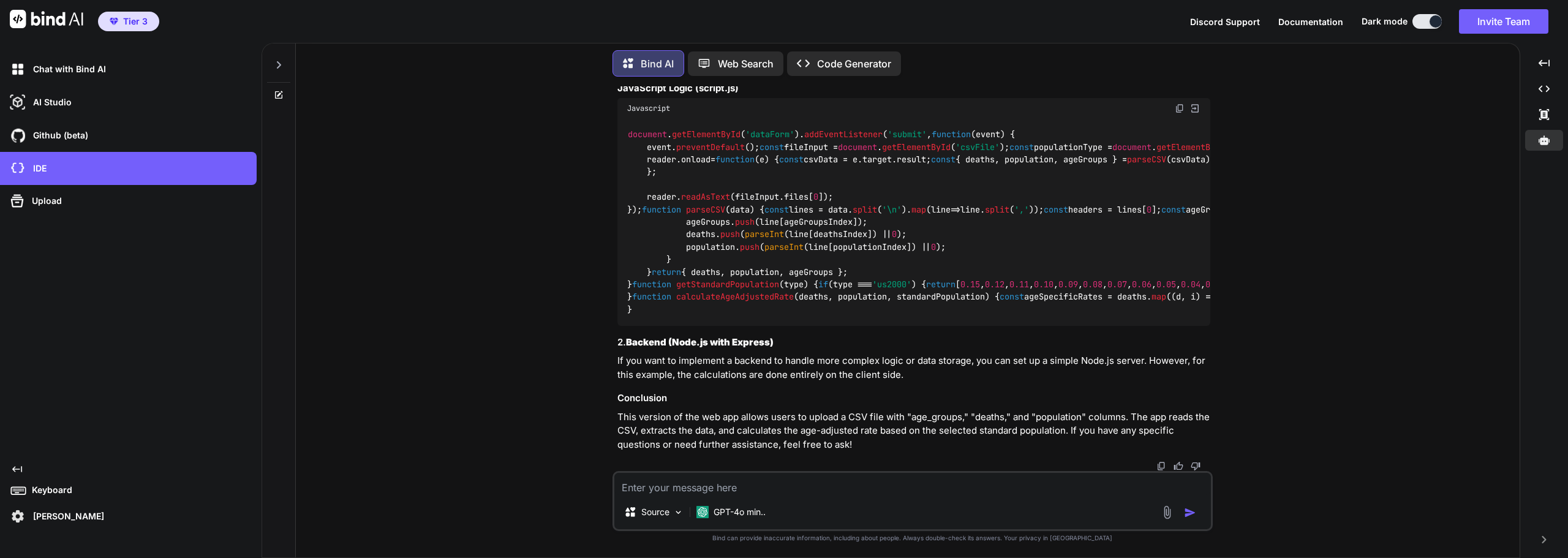
click at [64, 514] on p "Raul Figueroa" at bounding box center [66, 516] width 76 height 12
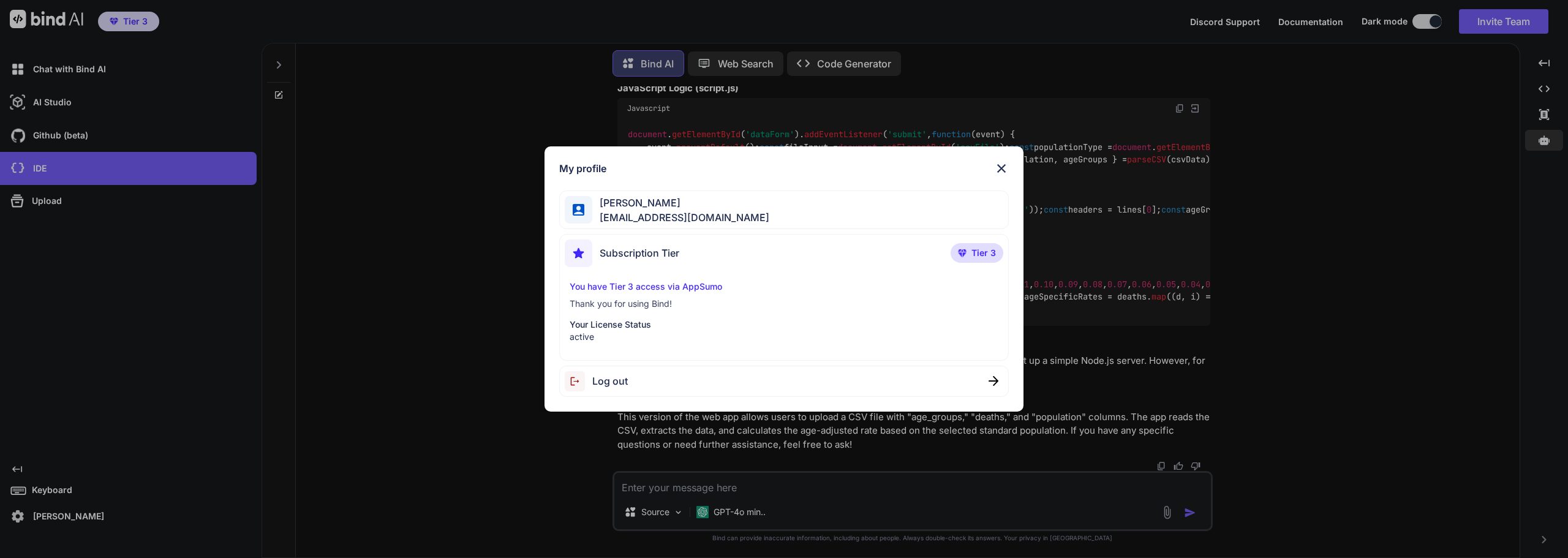
click at [981, 246] on p "Tier 3" at bounding box center [976, 252] width 53 height 19
click at [976, 253] on span "Tier 3" at bounding box center [983, 252] width 25 height 12
click at [970, 253] on p "Tier 3" at bounding box center [976, 252] width 53 height 19
click at [704, 207] on span "Raul Figueroa" at bounding box center [681, 203] width 177 height 15
click at [973, 262] on p "Tier 3" at bounding box center [976, 252] width 53 height 19
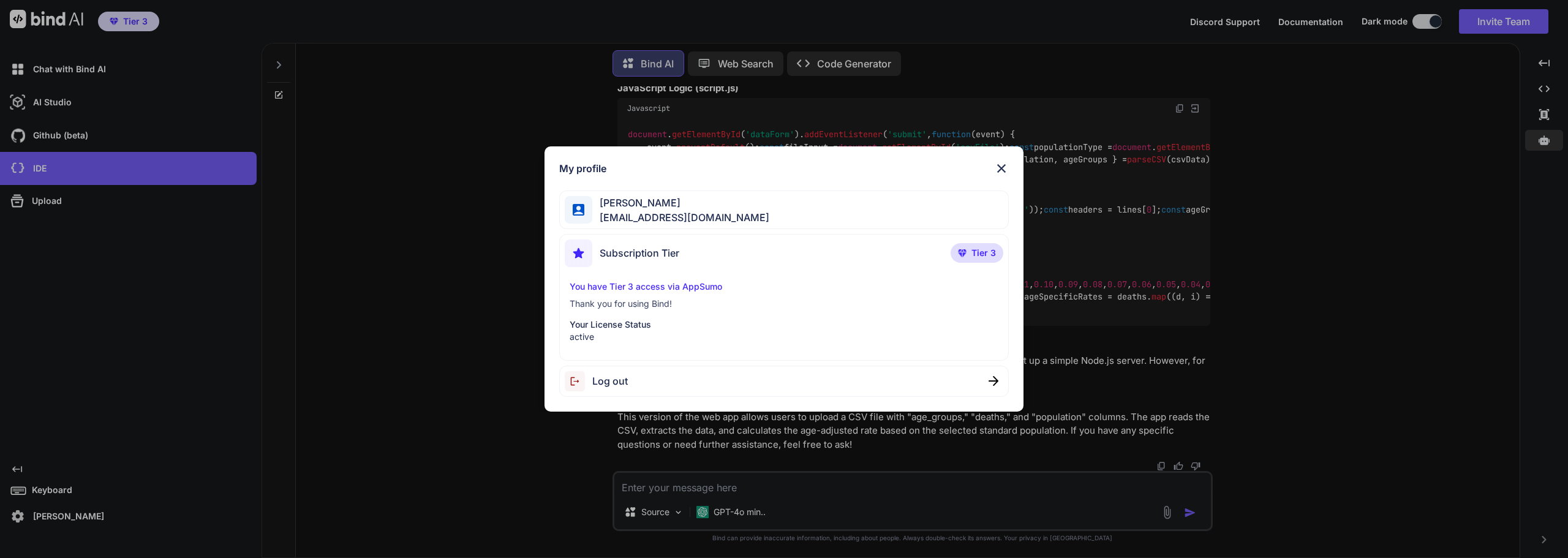
click at [995, 166] on img at bounding box center [1001, 168] width 15 height 15
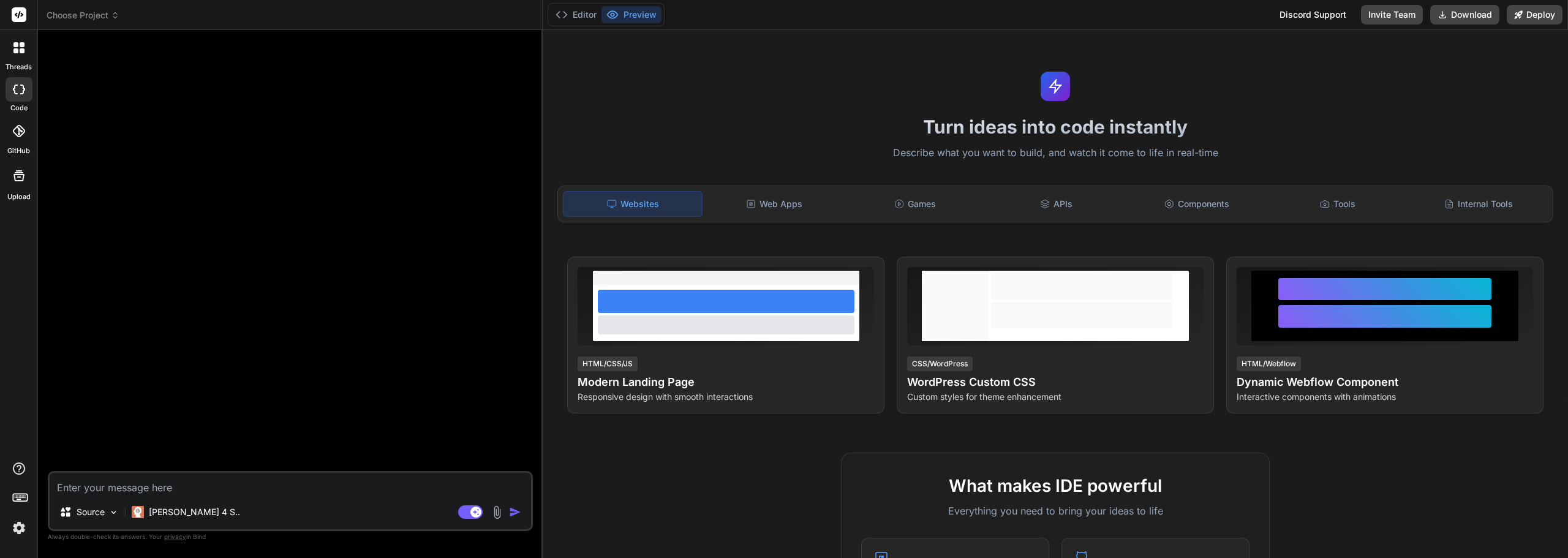
click at [417, 124] on div at bounding box center [292, 256] width 483 height 432
click at [589, 19] on button "Editor" at bounding box center [576, 15] width 51 height 17
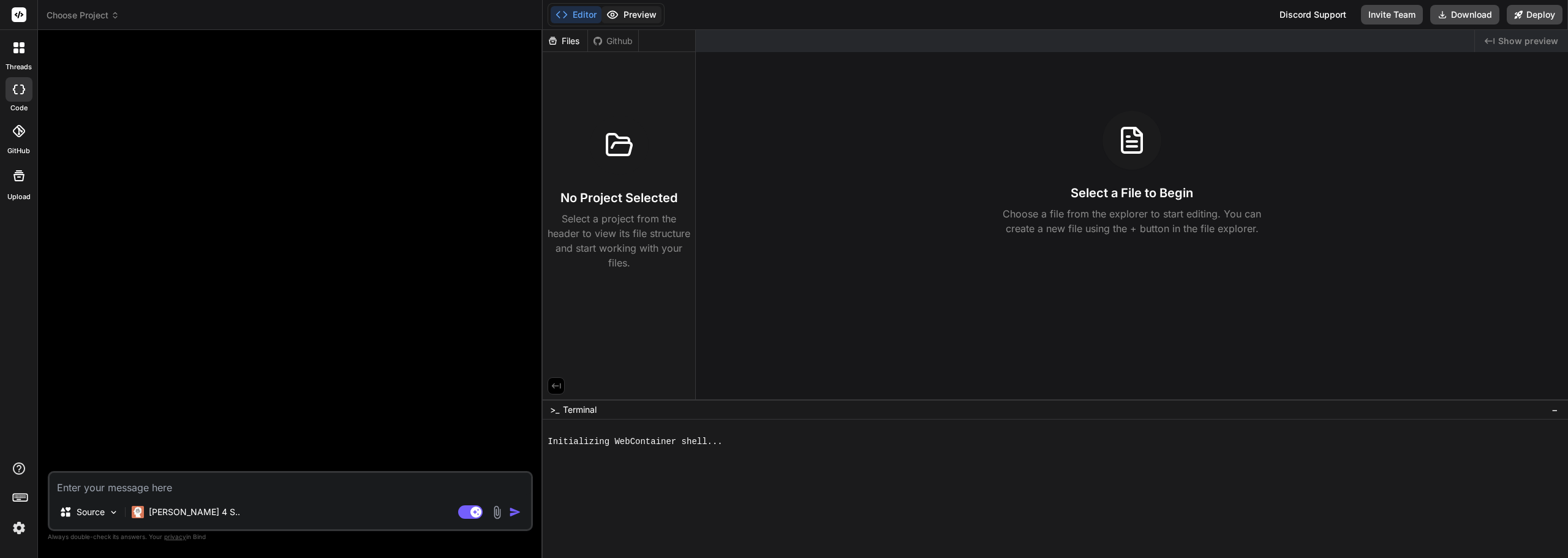
click at [618, 17] on icon at bounding box center [612, 14] width 12 height 12
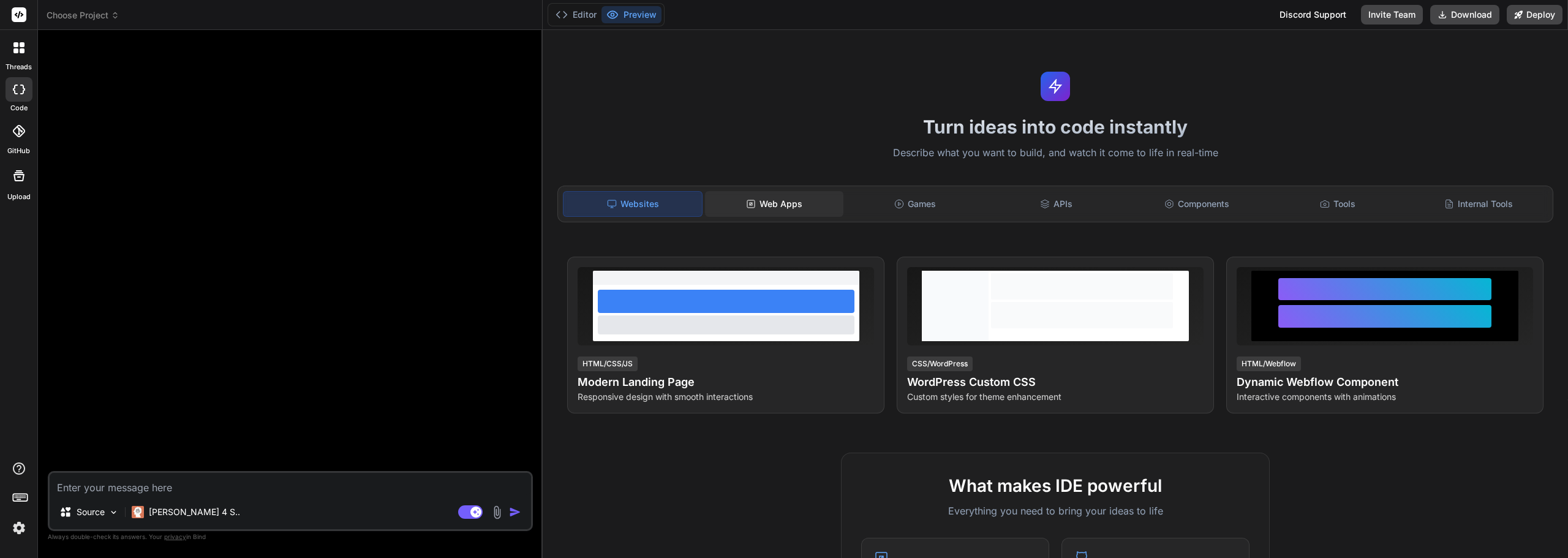
click at [771, 209] on div "Web Apps" at bounding box center [773, 204] width 138 height 26
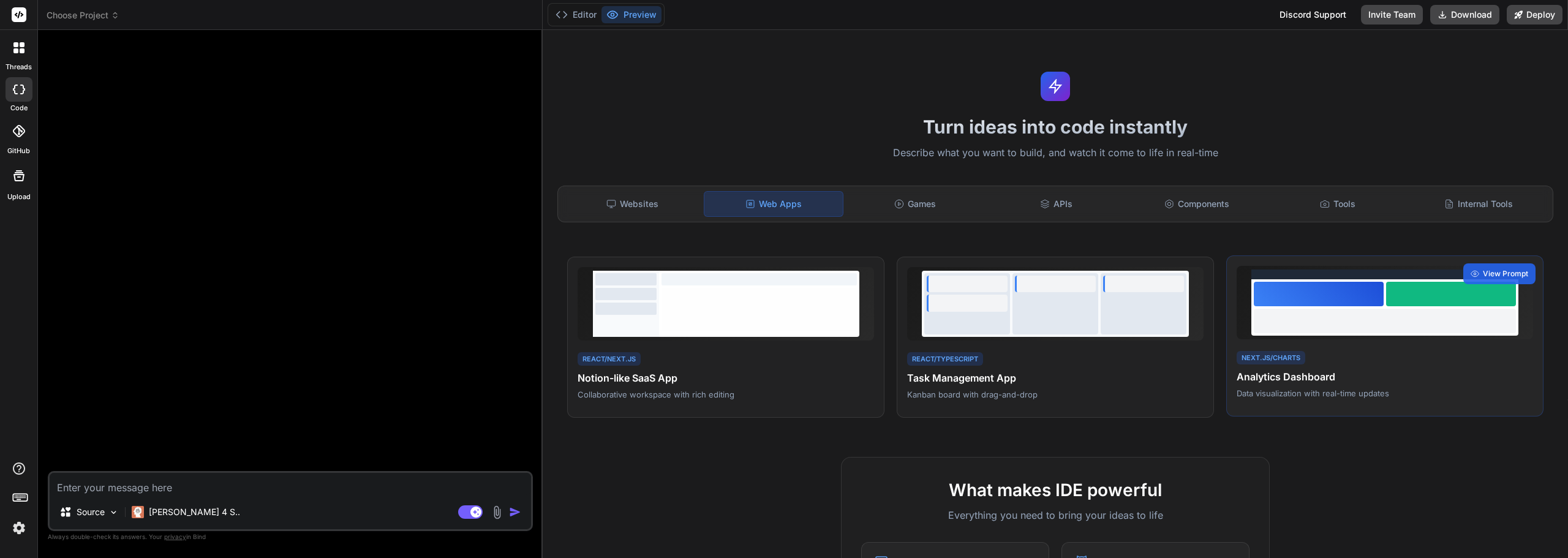
click at [1322, 346] on div "Next.js/Charts Analytics Dashboard Data visualization with real-time updates Vi…" at bounding box center [1384, 336] width 317 height 162
click at [1483, 272] on span "View Prompt" at bounding box center [1506, 274] width 46 height 11
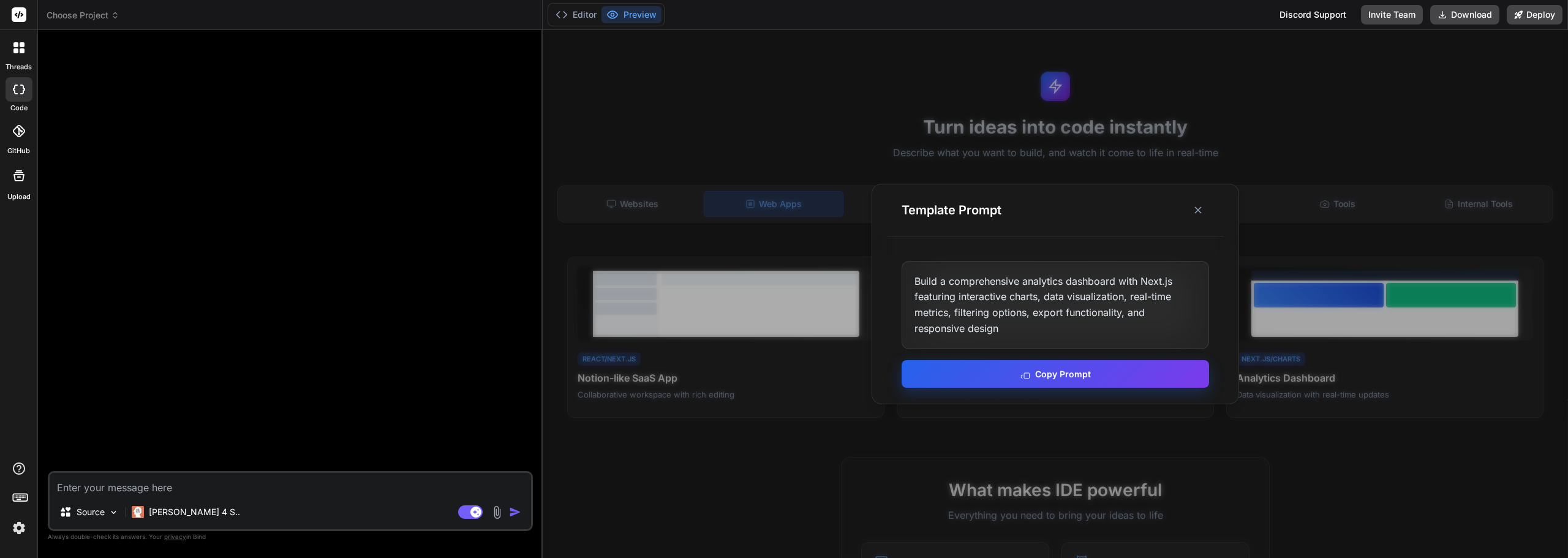
click at [1028, 376] on icon at bounding box center [1025, 374] width 10 height 10
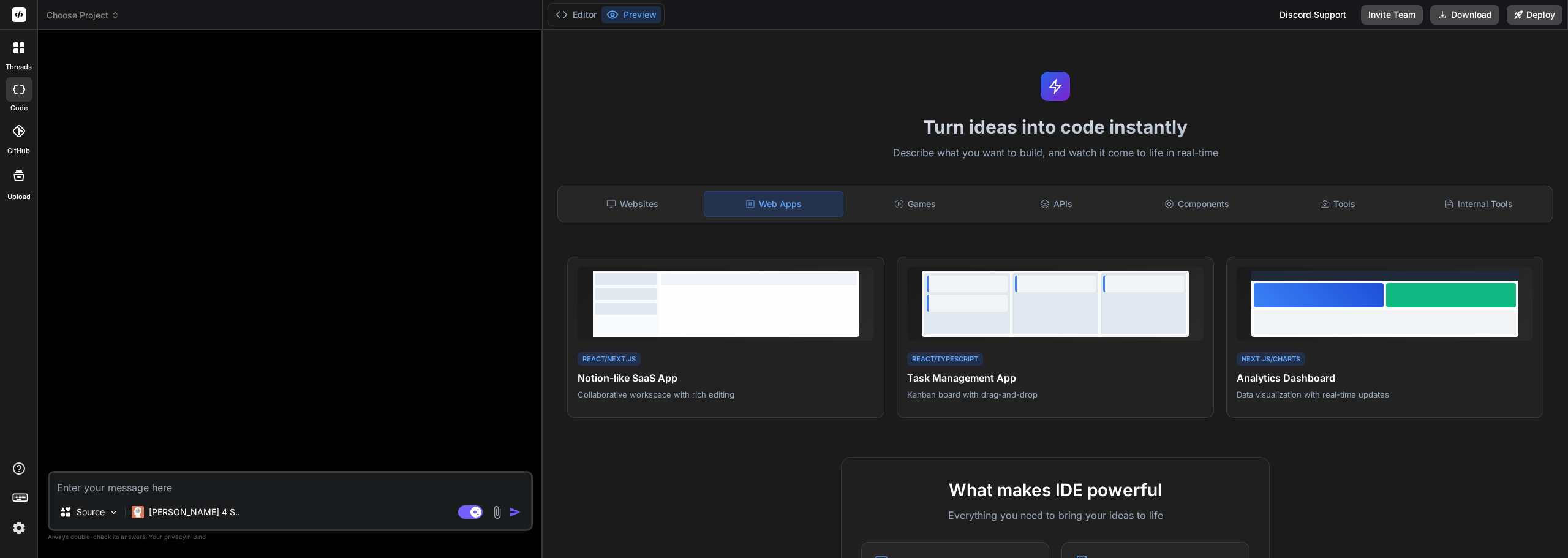
click at [1297, 12] on div "Discord Support" at bounding box center [1312, 14] width 81 height 19
click at [13, 498] on rect at bounding box center [19, 498] width 14 height 7
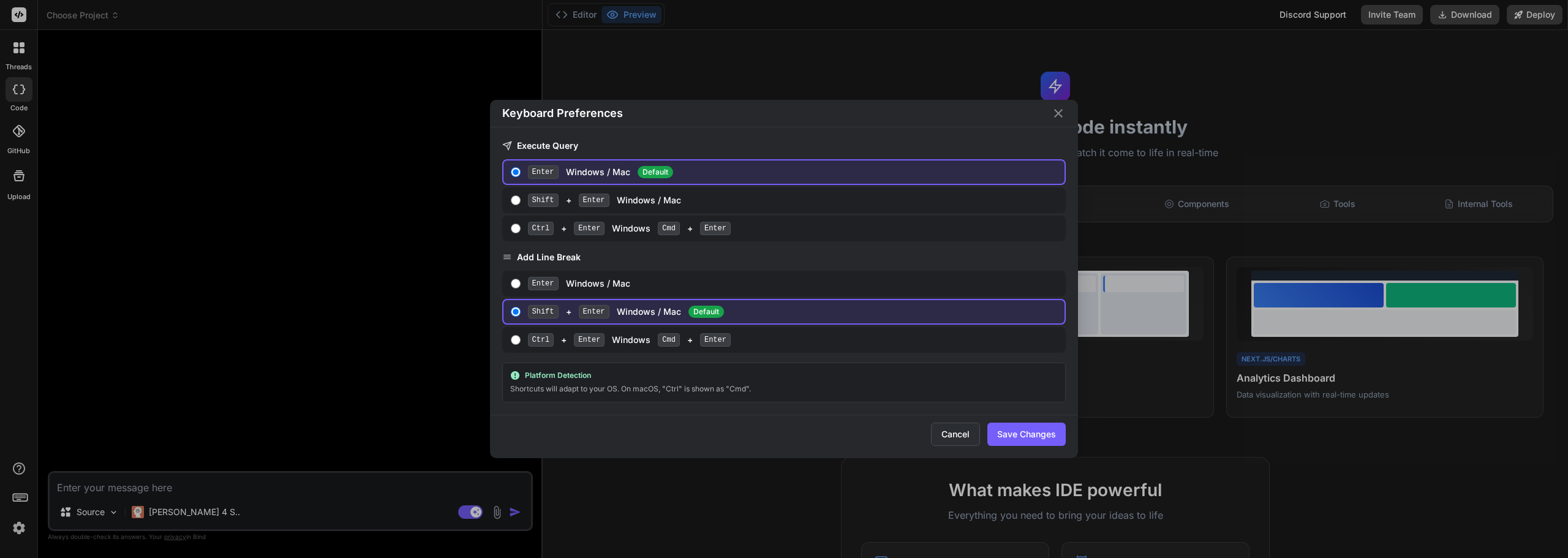
click at [949, 432] on button "Cancel" at bounding box center [955, 434] width 49 height 23
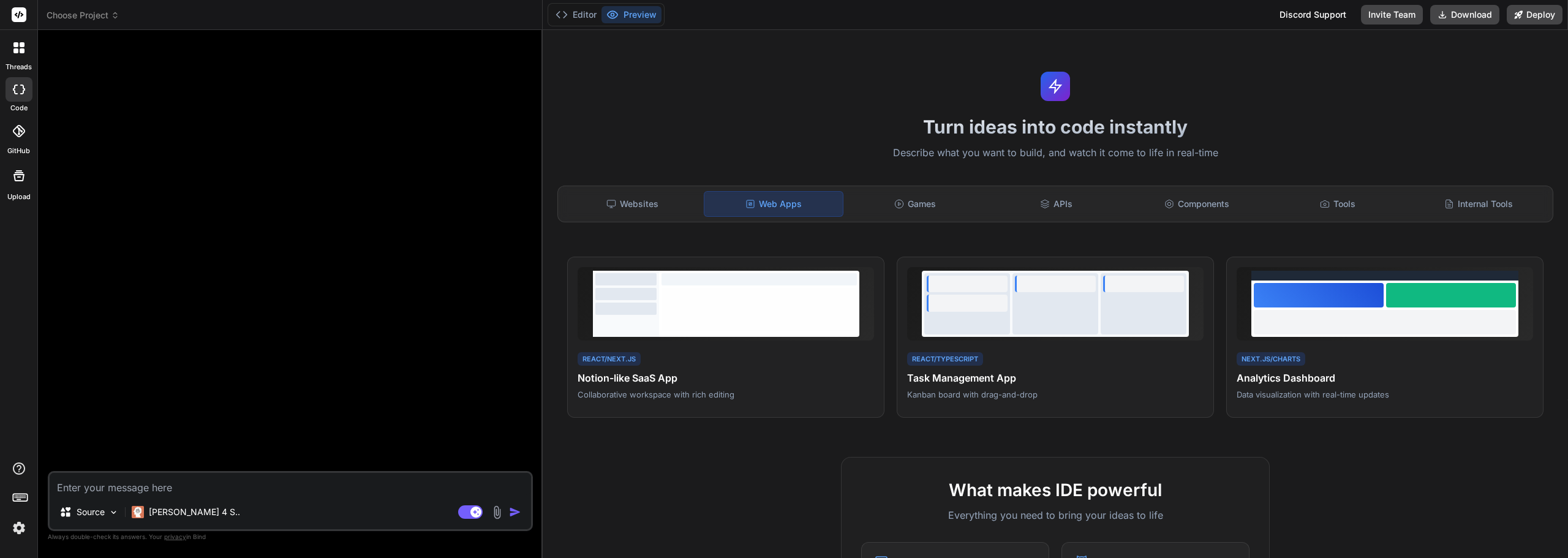
click at [17, 524] on img at bounding box center [18, 528] width 21 height 21
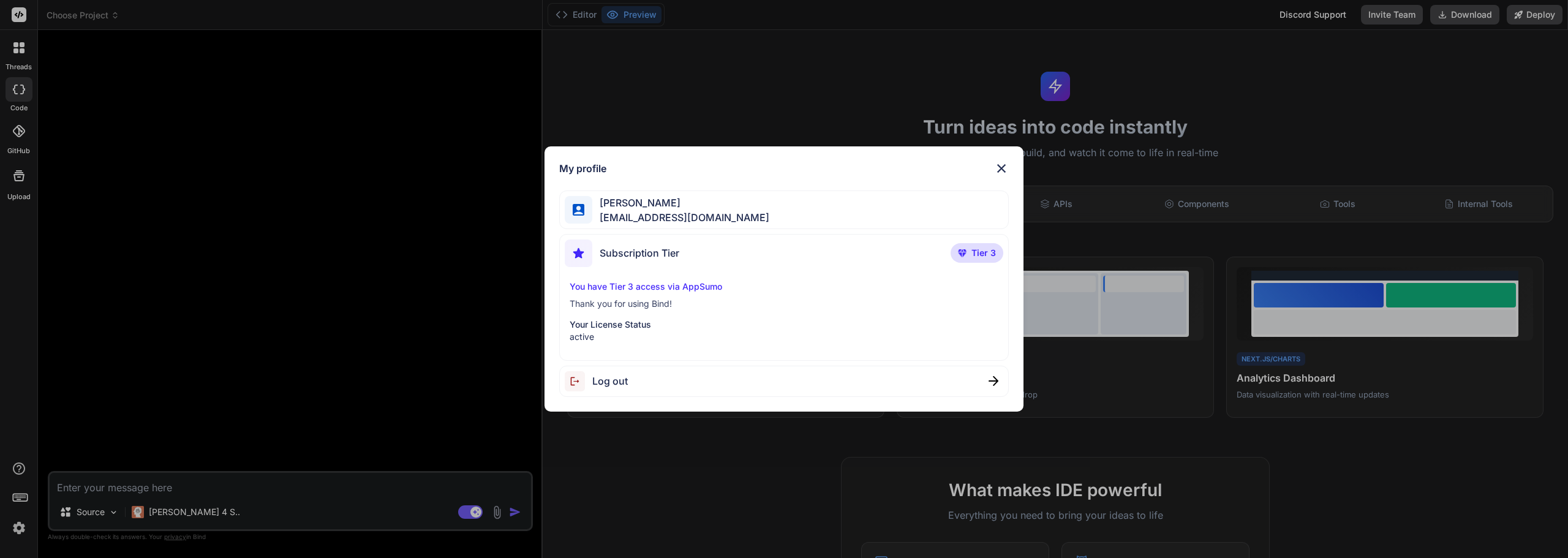
click at [1000, 162] on img at bounding box center [1001, 168] width 15 height 15
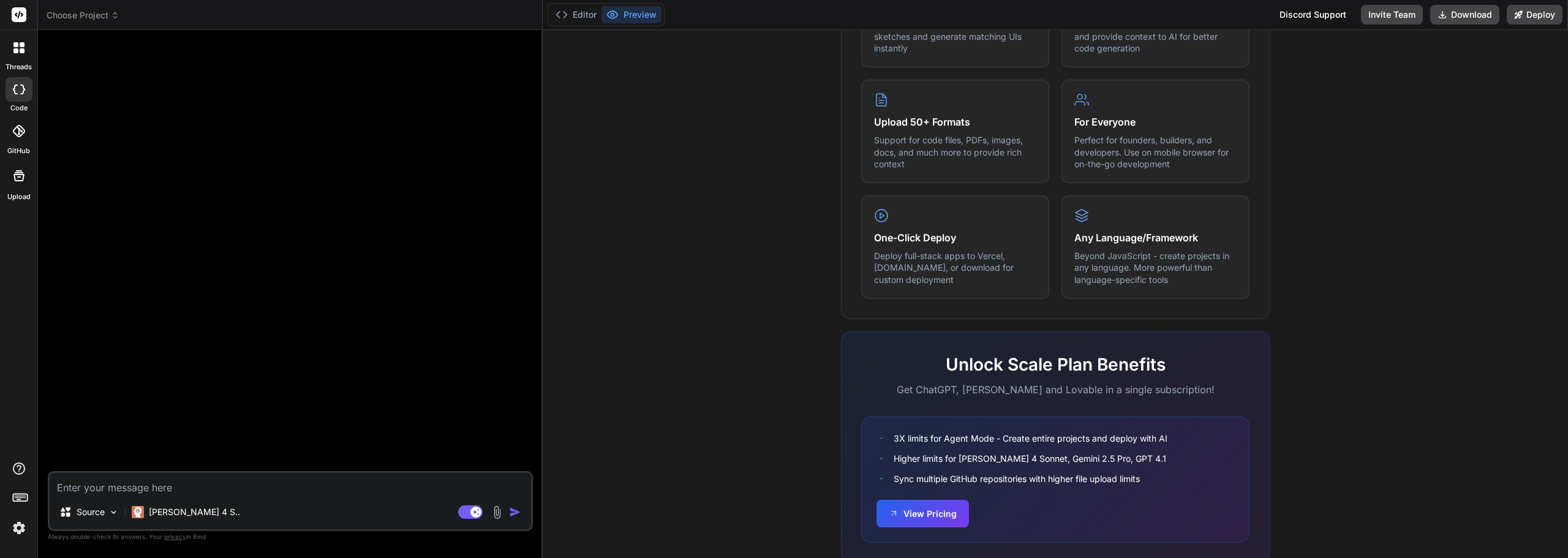
scroll to position [615, 0]
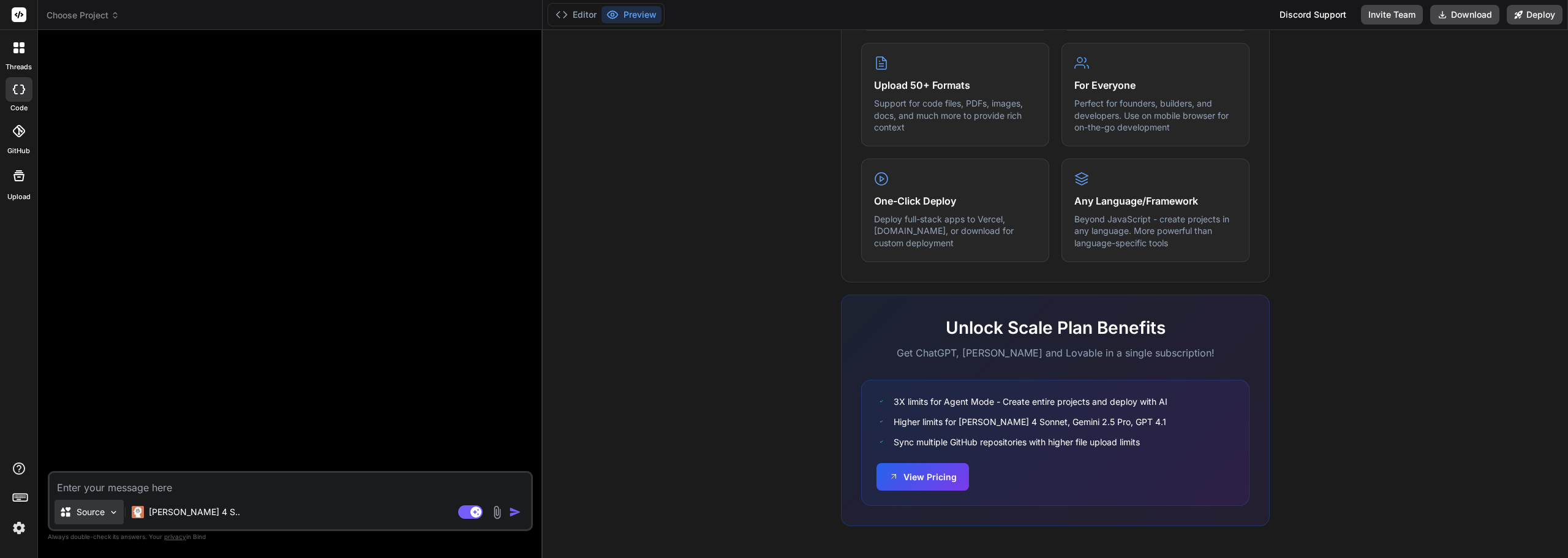
click at [106, 513] on div "Source" at bounding box center [90, 512] width 69 height 25
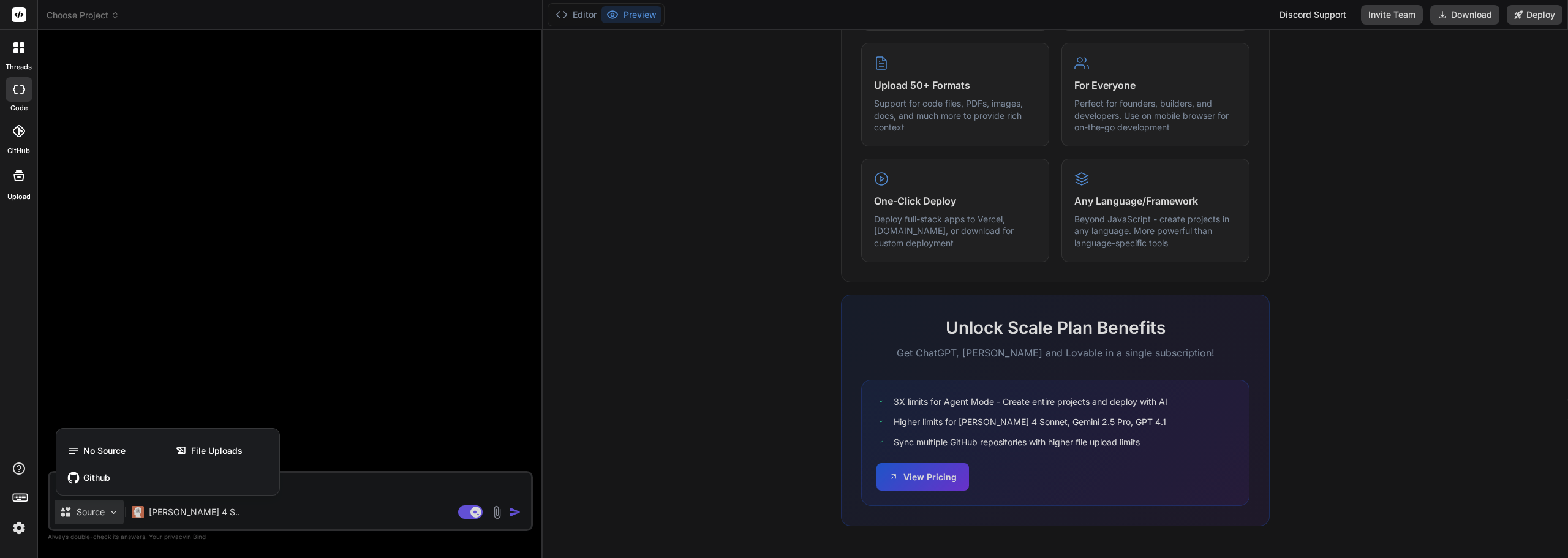
click at [109, 513] on div at bounding box center [784, 279] width 1568 height 558
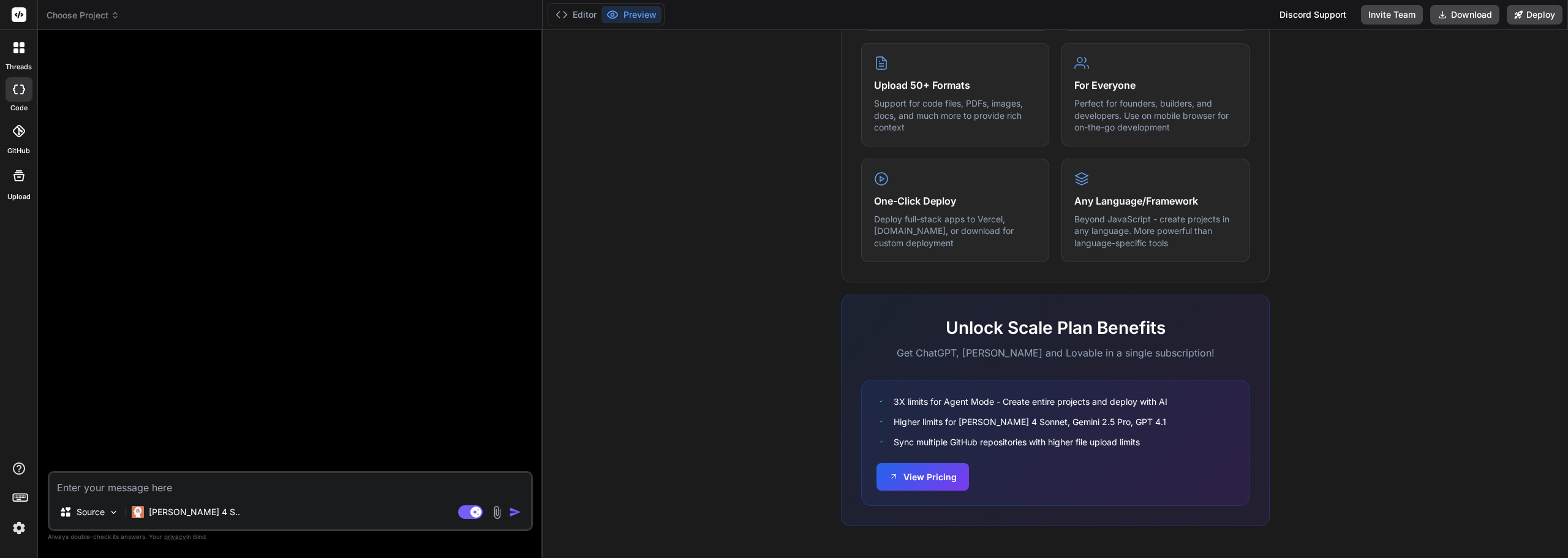
click at [19, 526] on img at bounding box center [18, 528] width 21 height 21
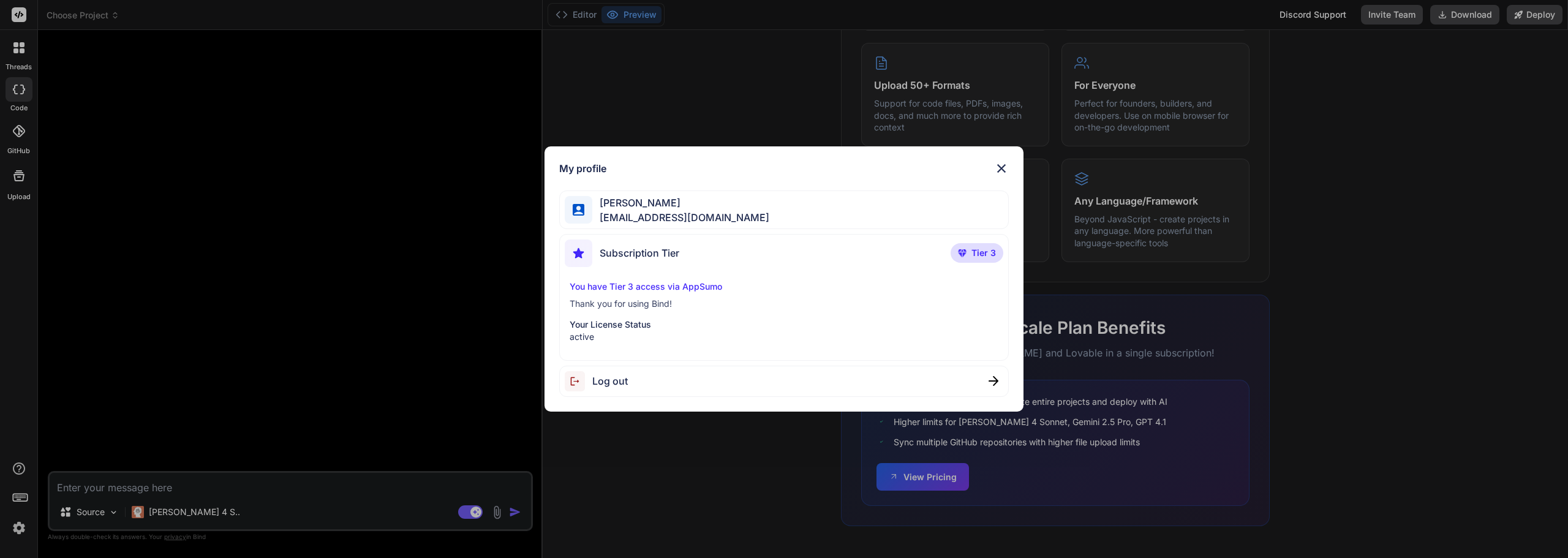
click at [19, 526] on div "My profile Raul Figueroa demografia.puertorico@gmail.com Subscription Tier Tier…" at bounding box center [784, 279] width 1568 height 558
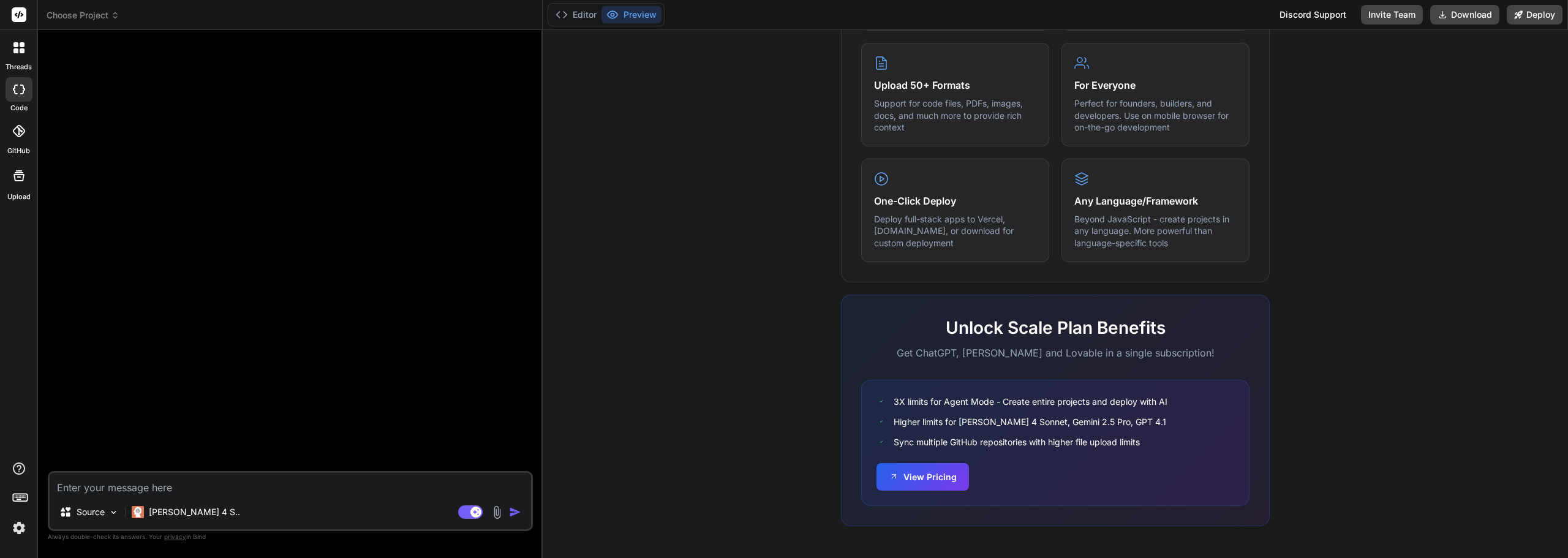
click at [14, 525] on img at bounding box center [18, 528] width 21 height 21
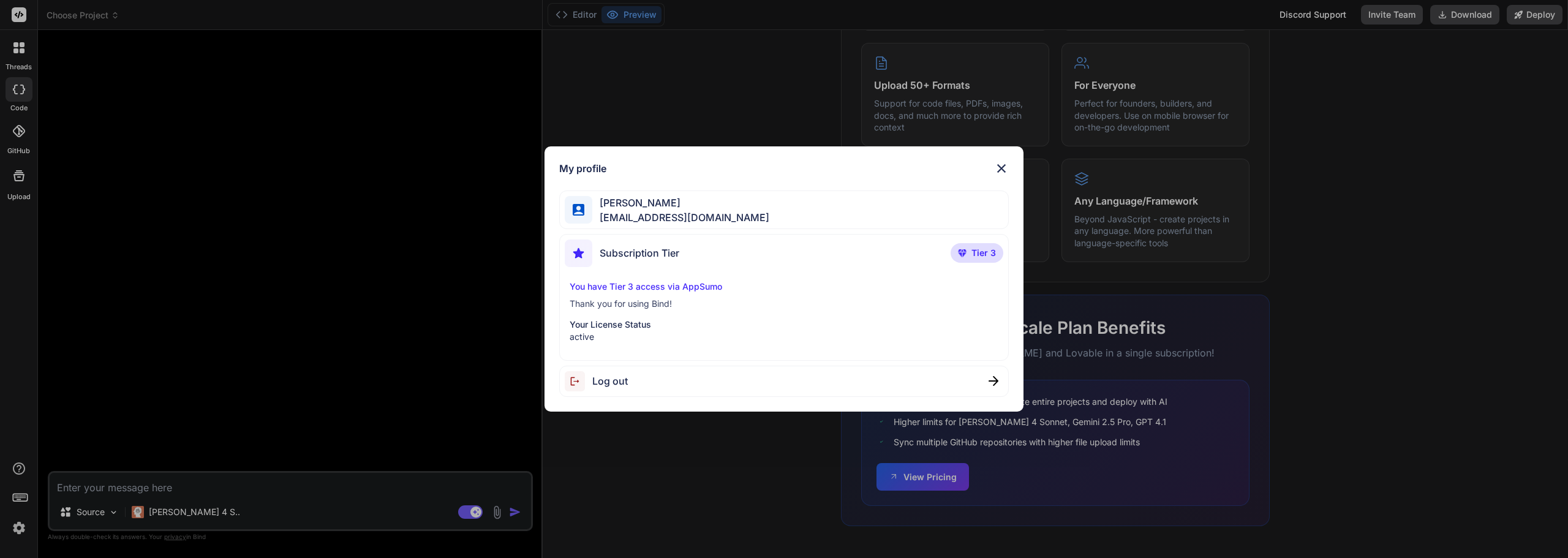
click at [724, 263] on div "Subscription Tier Tier 3" at bounding box center [784, 255] width 439 height 32
click at [676, 252] on span "Subscription Tier" at bounding box center [639, 253] width 80 height 15
click at [611, 241] on div "Subscription Tier" at bounding box center [622, 253] width 114 height 27
click at [622, 218] on span "demografia.puertorico@gmail.com" at bounding box center [681, 218] width 177 height 15
click at [644, 246] on span "Subscription Tier" at bounding box center [639, 253] width 80 height 15
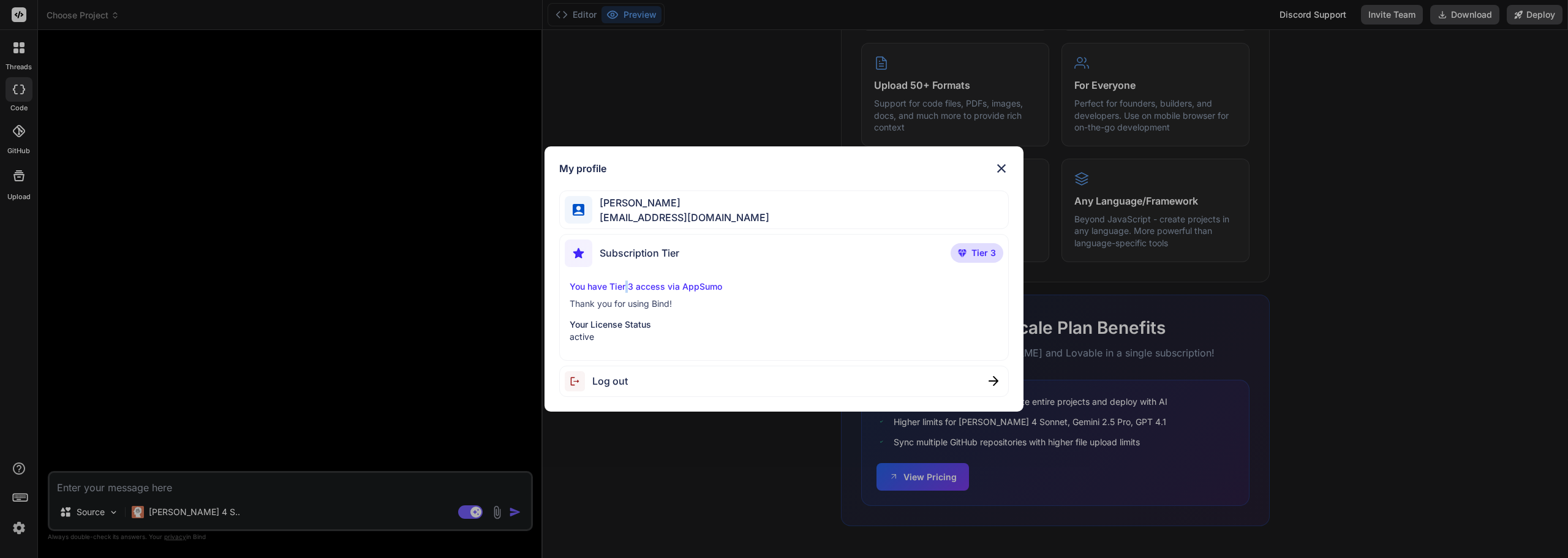
click at [627, 289] on p "You have Tier 3 access via AppSumo" at bounding box center [784, 286] width 429 height 12
click at [629, 320] on p "Your License Status" at bounding box center [784, 324] width 429 height 12
click at [998, 166] on img at bounding box center [1001, 168] width 15 height 15
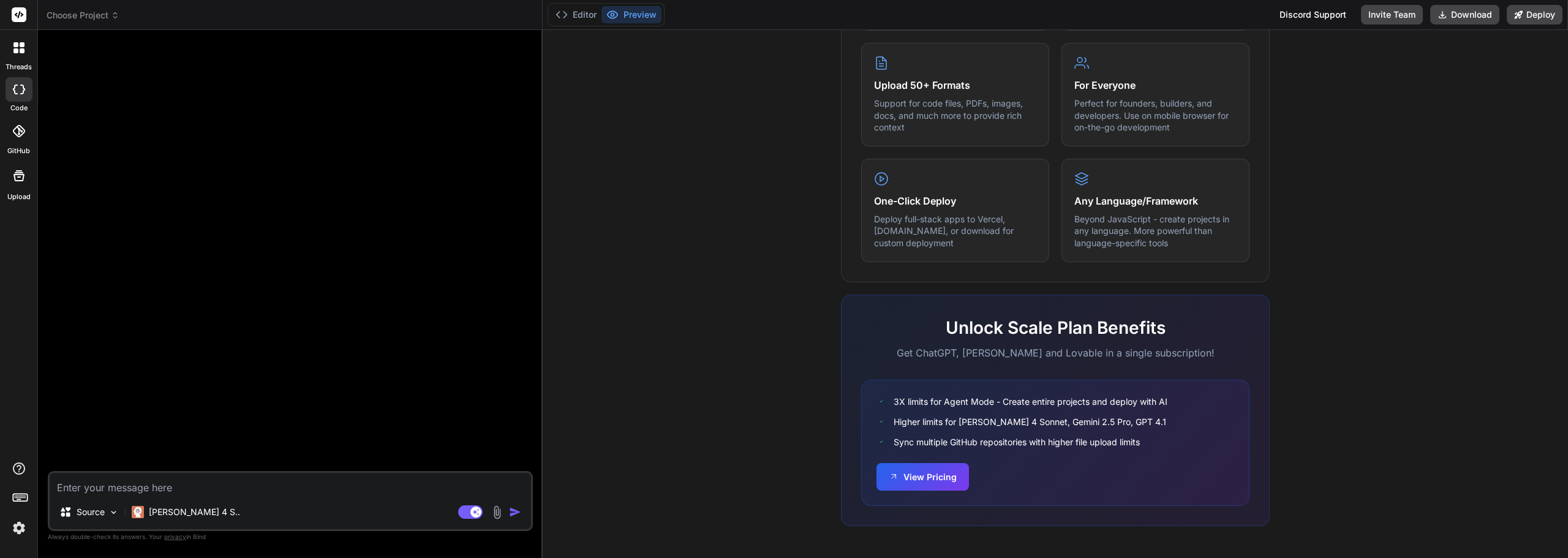
click at [22, 6] on div at bounding box center [18, 15] width 37 height 30
click at [16, 14] on icon at bounding box center [19, 15] width 9 height 7
click at [23, 56] on div at bounding box center [19, 48] width 26 height 26
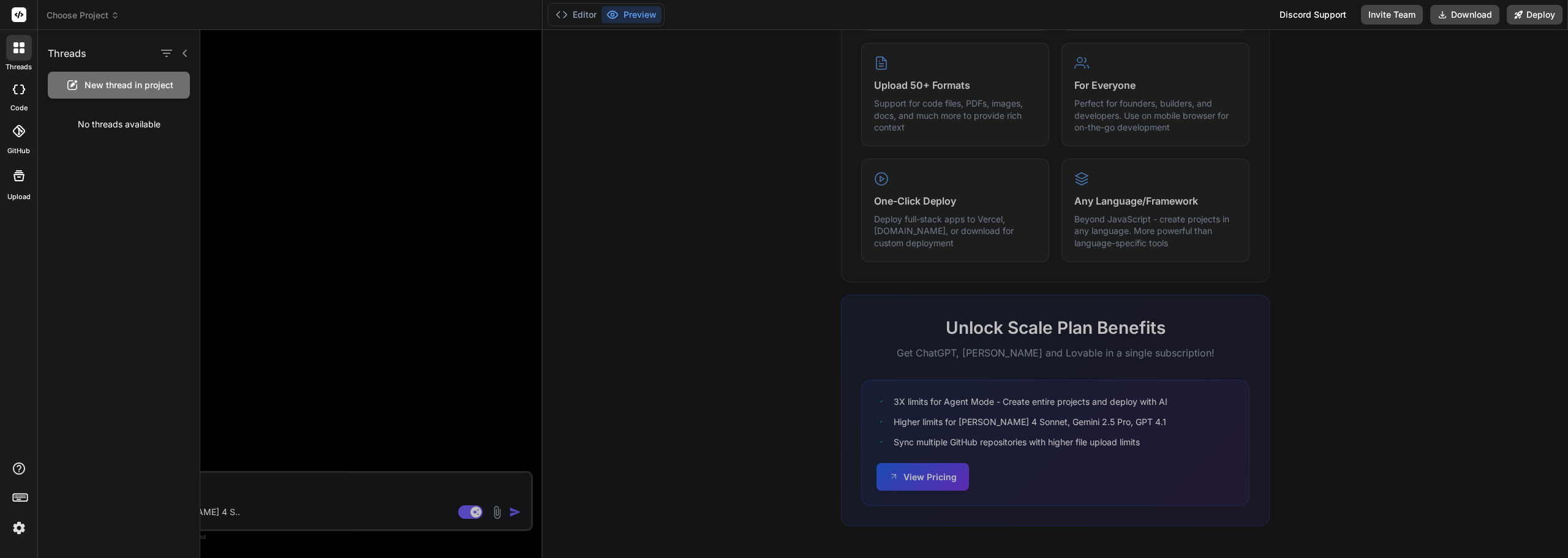
click at [23, 56] on div at bounding box center [19, 48] width 26 height 26
click at [20, 87] on icon at bounding box center [18, 89] width 12 height 10
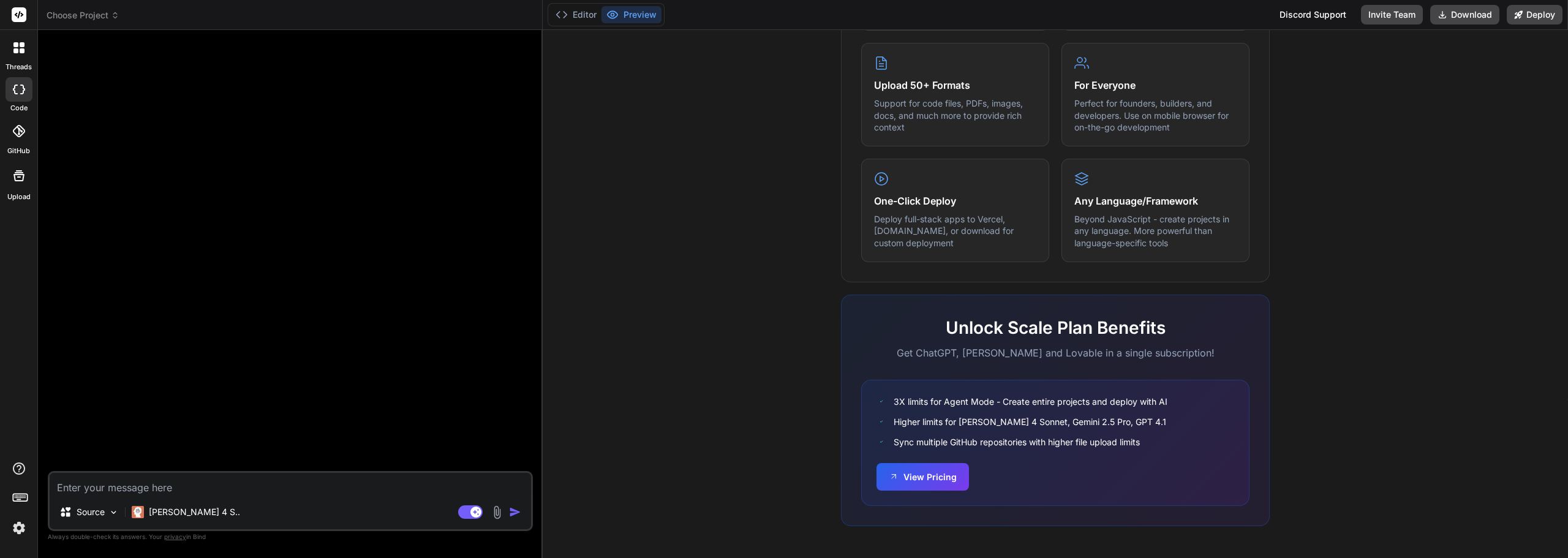
click at [10, 180] on div at bounding box center [19, 176] width 29 height 29
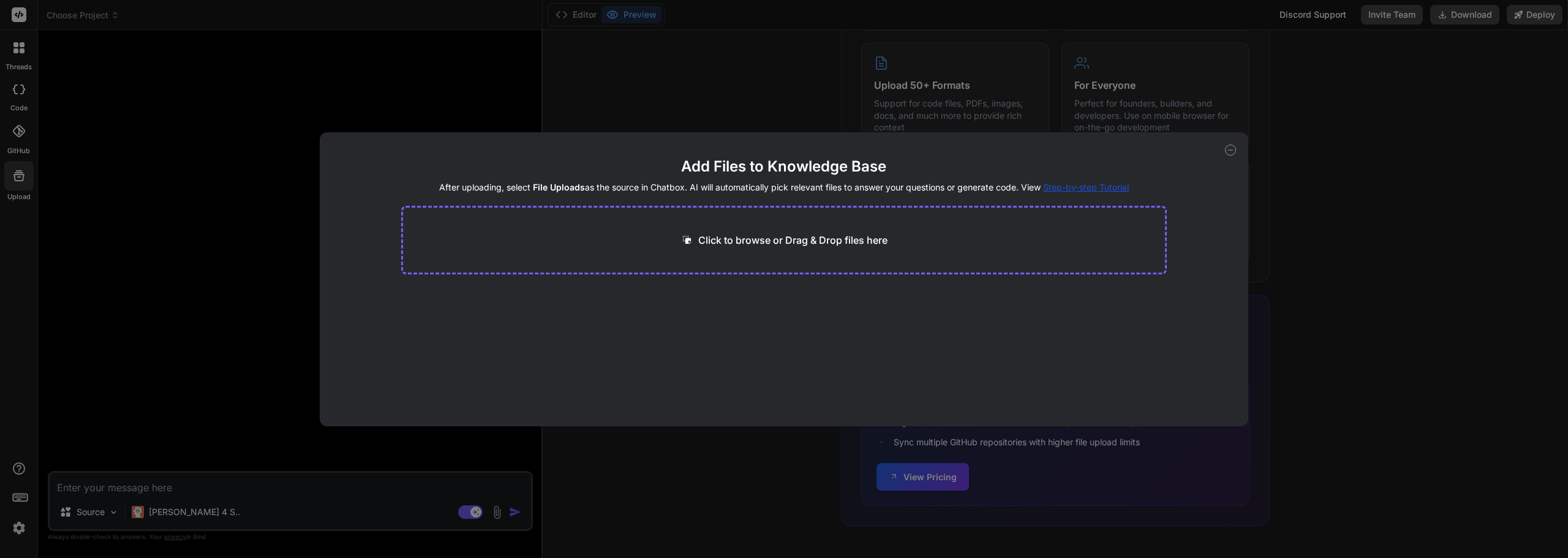
click at [1234, 150] on icon at bounding box center [1231, 150] width 11 height 11
type textarea "x"
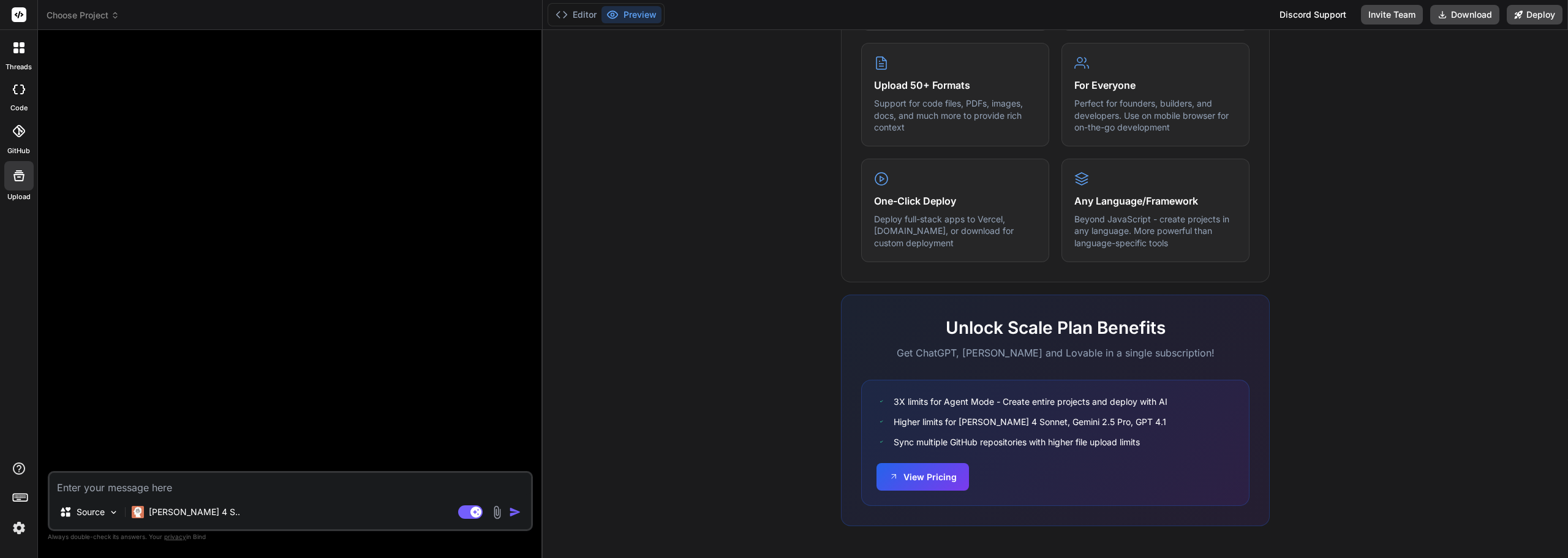
click at [313, 155] on div at bounding box center [292, 256] width 483 height 432
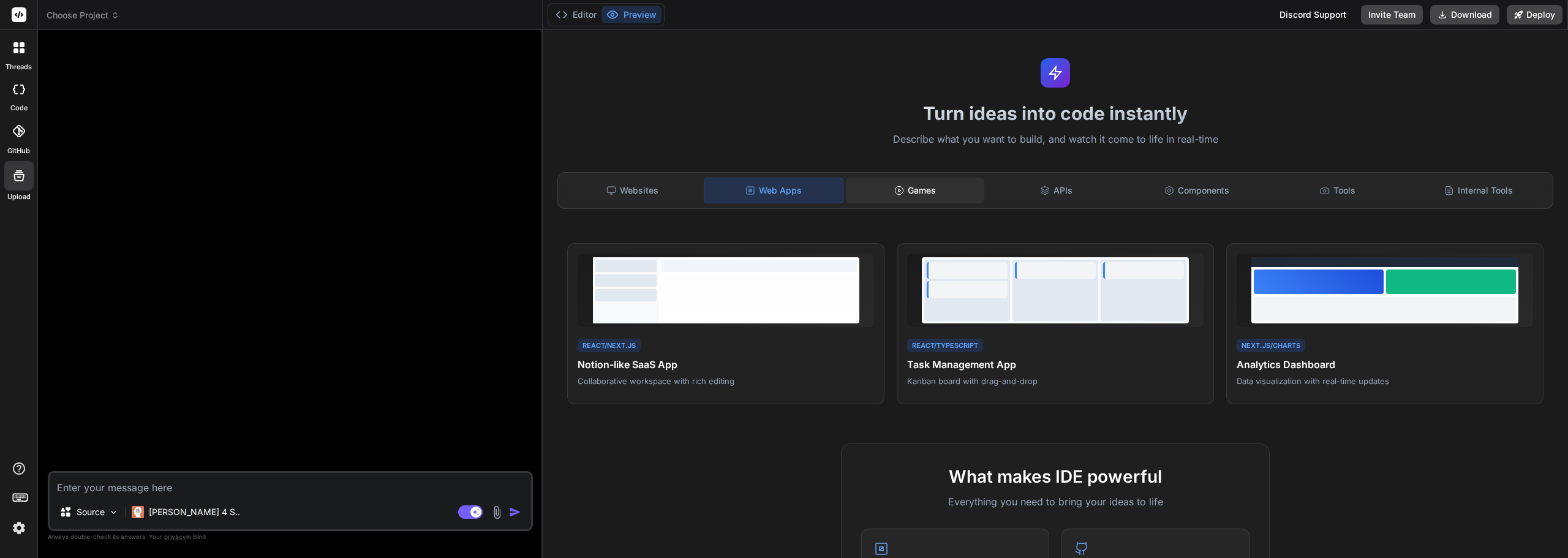
scroll to position [0, 0]
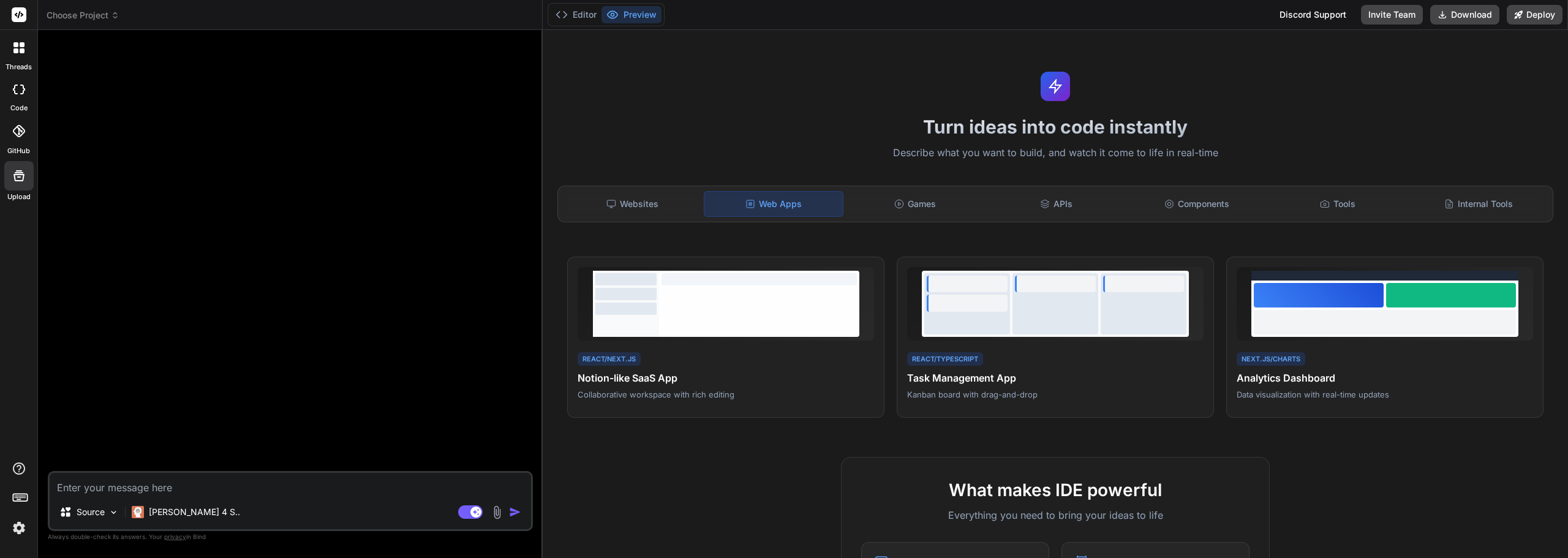
click at [105, 15] on span "Choose Project" at bounding box center [83, 15] width 73 height 12
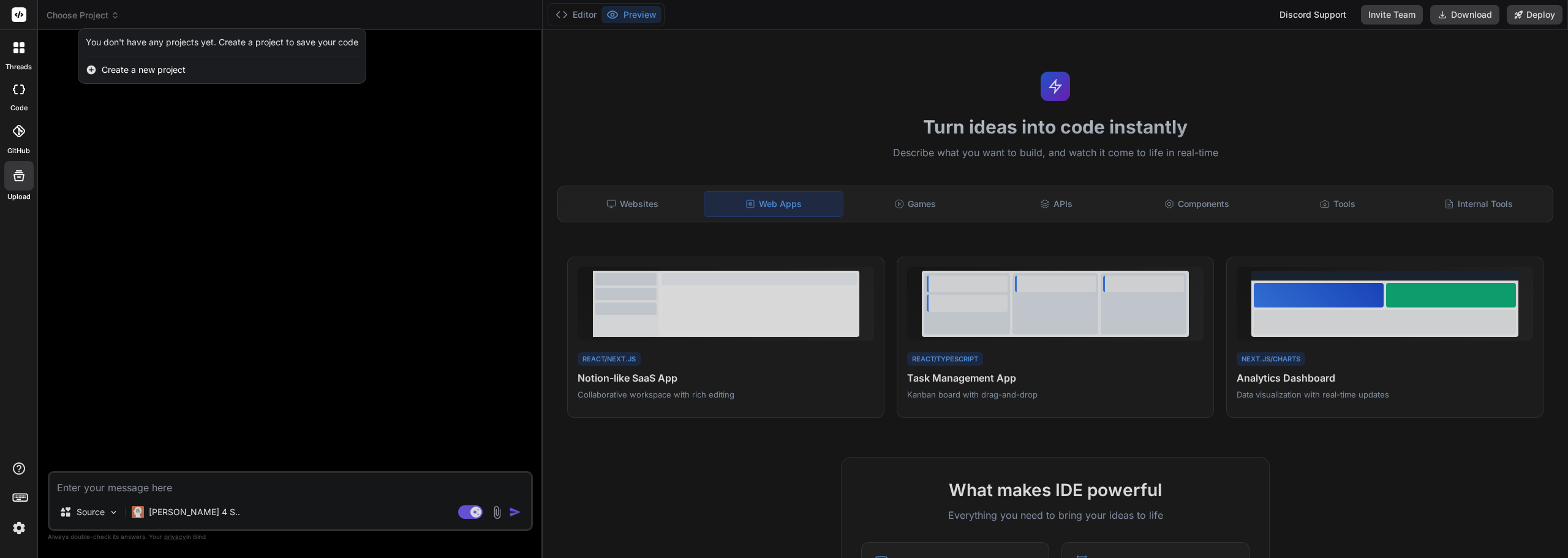
click at [116, 153] on div at bounding box center [784, 279] width 1568 height 558
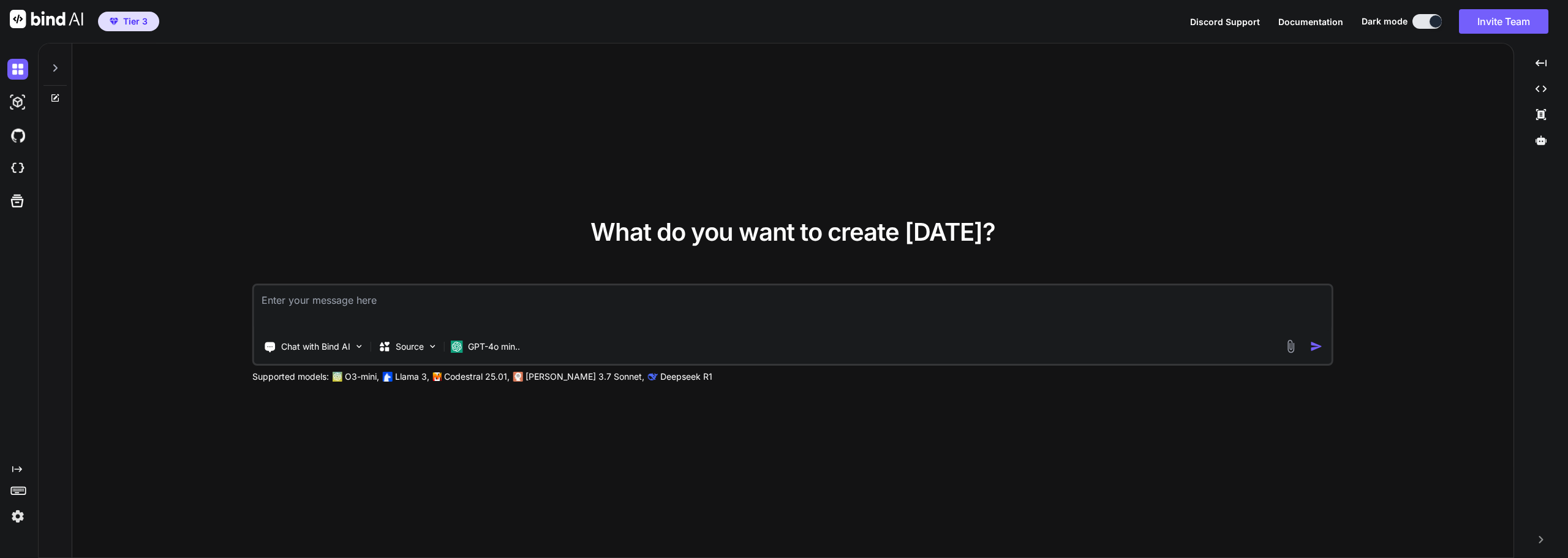
click at [57, 63] on icon at bounding box center [55, 68] width 10 height 10
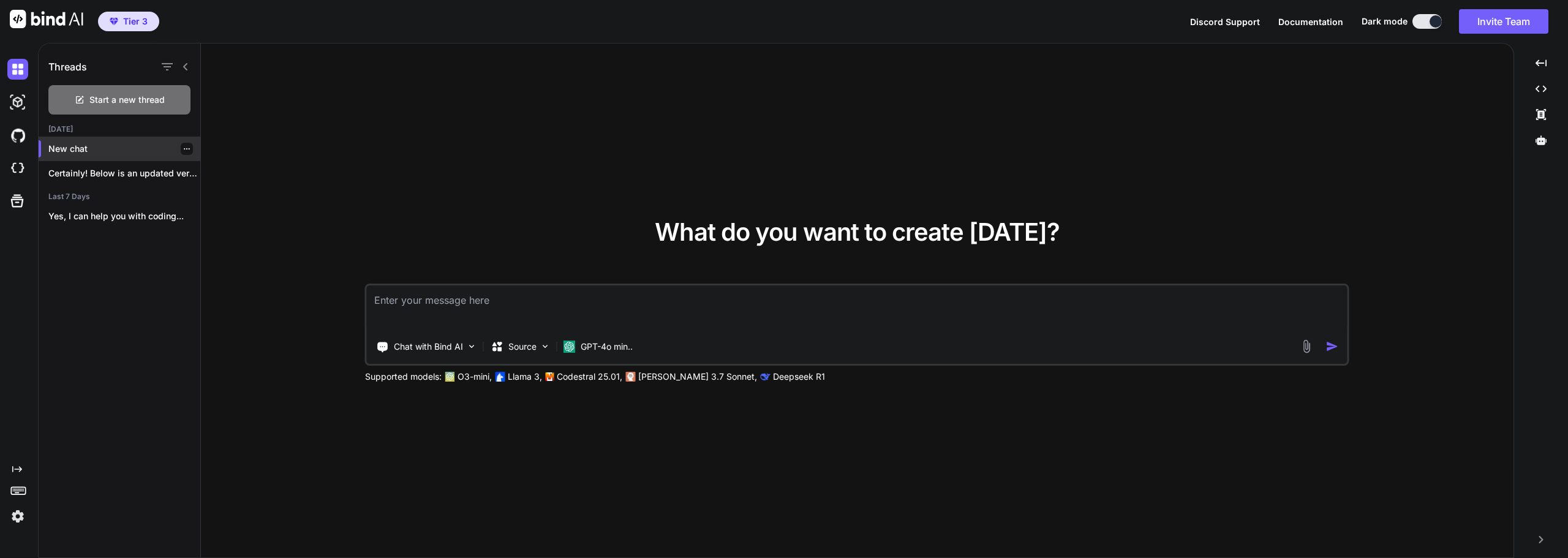
click at [183, 147] on icon "button" at bounding box center [187, 149] width 7 height 7
click at [222, 198] on span "Delete" at bounding box center [214, 198] width 27 height 12
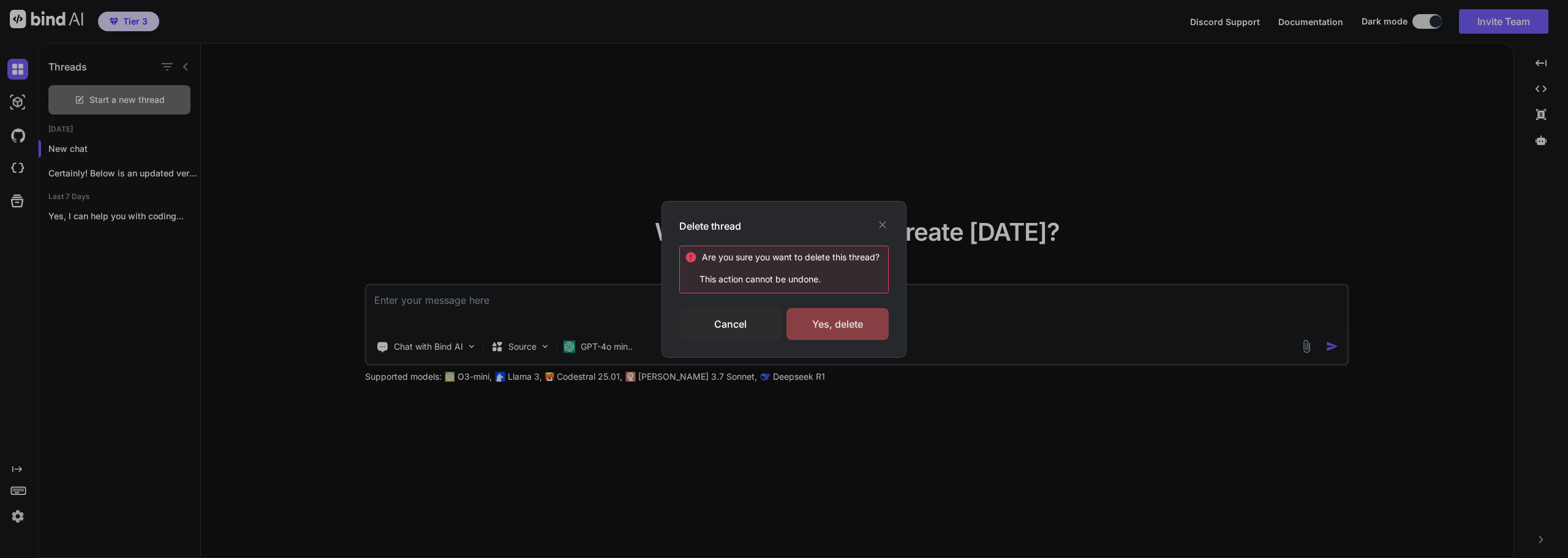
click at [859, 329] on div "Yes, delete" at bounding box center [837, 324] width 102 height 32
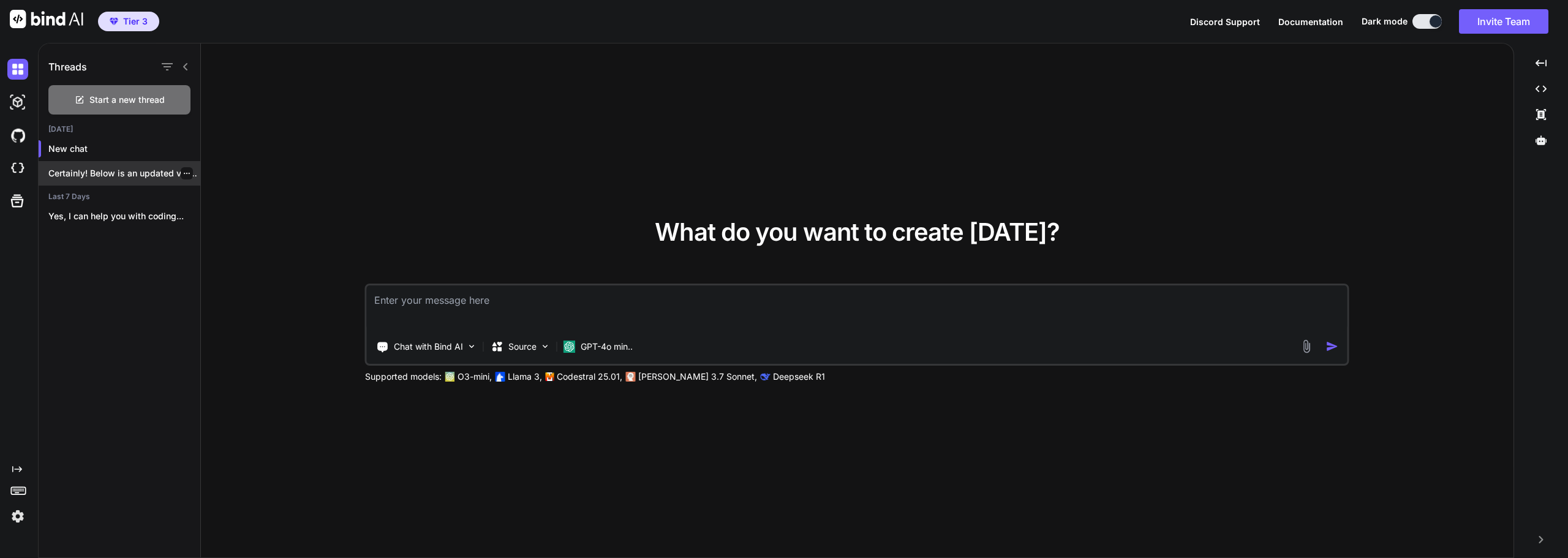
click at [116, 166] on div "Certainly! Below is an updated version of..." at bounding box center [119, 173] width 162 height 25
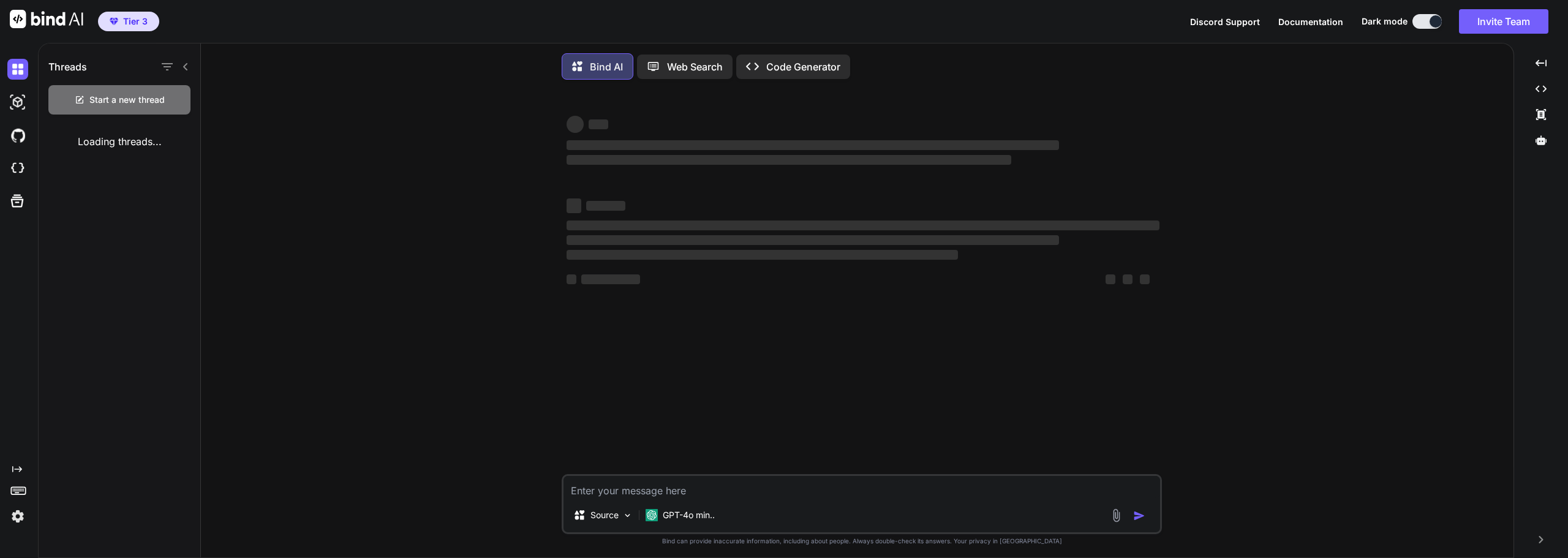
click at [796, 60] on p "Code Generator" at bounding box center [803, 67] width 74 height 15
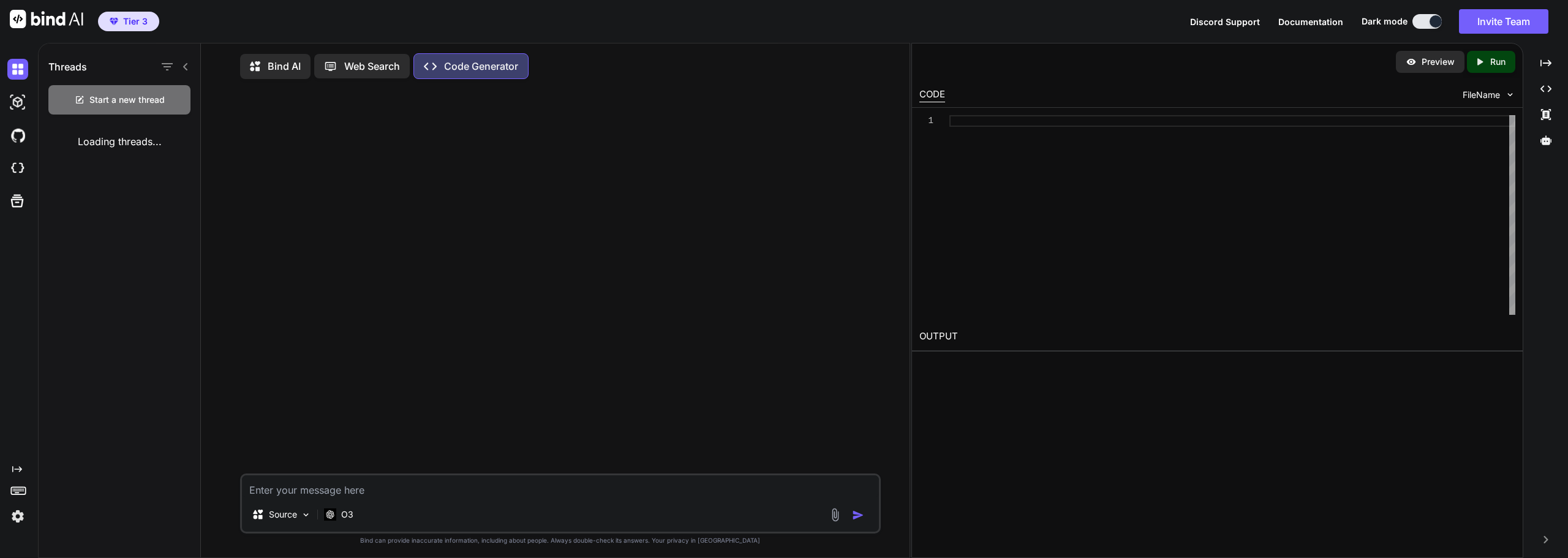
type textarea "x"
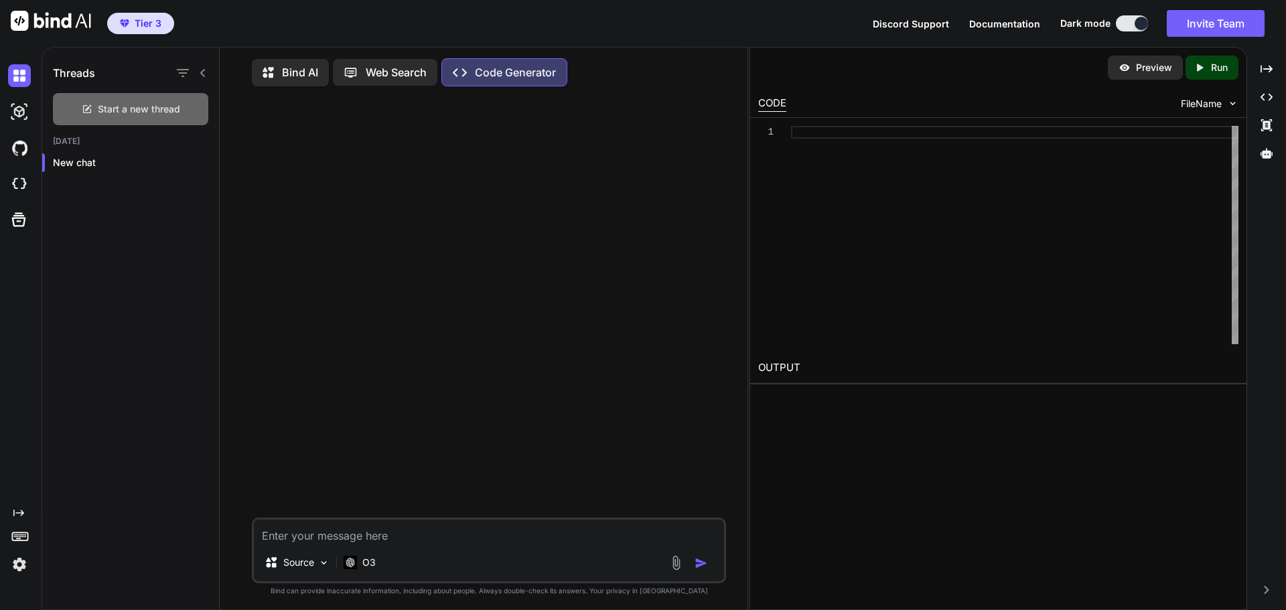
click at [124, 102] on span "Start a new thread" at bounding box center [139, 108] width 82 height 13
click at [200, 188] on icon "button" at bounding box center [204, 190] width 8 height 8
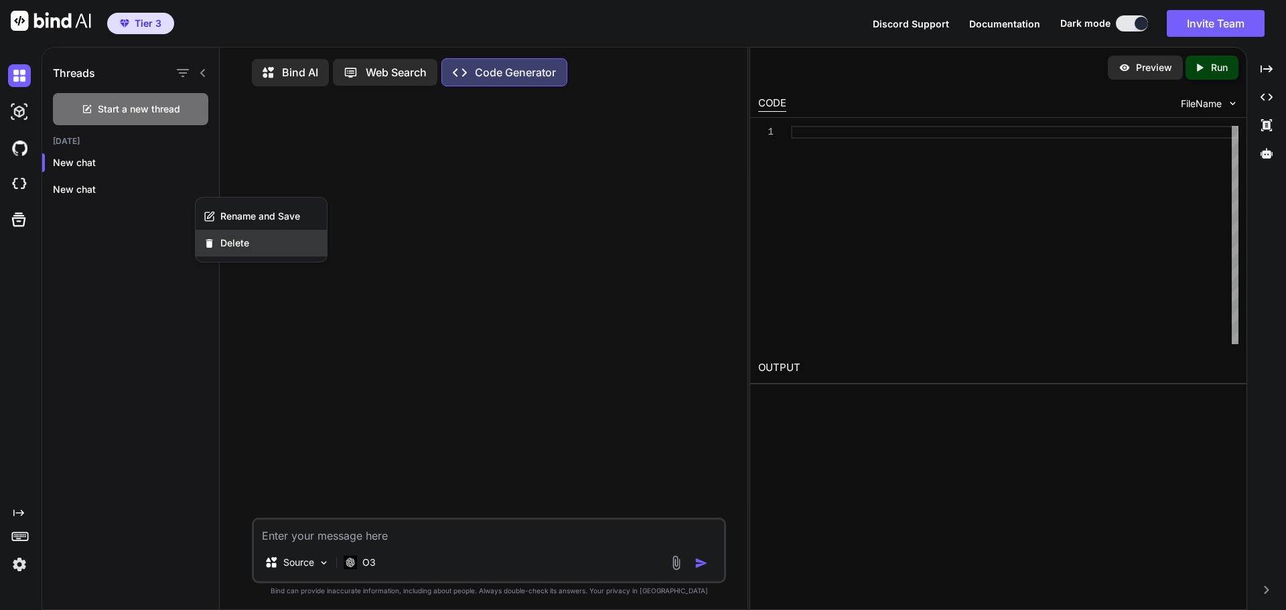
click at [240, 243] on span "Delete" at bounding box center [234, 242] width 29 height 13
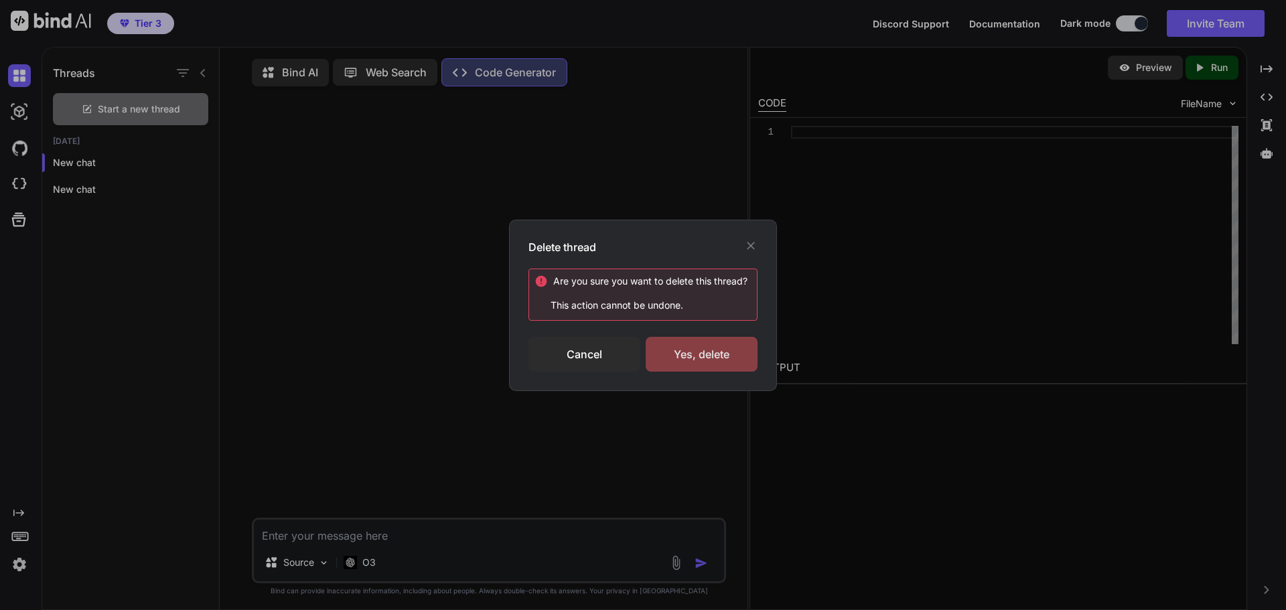
click at [721, 358] on div "Yes, delete" at bounding box center [702, 354] width 112 height 35
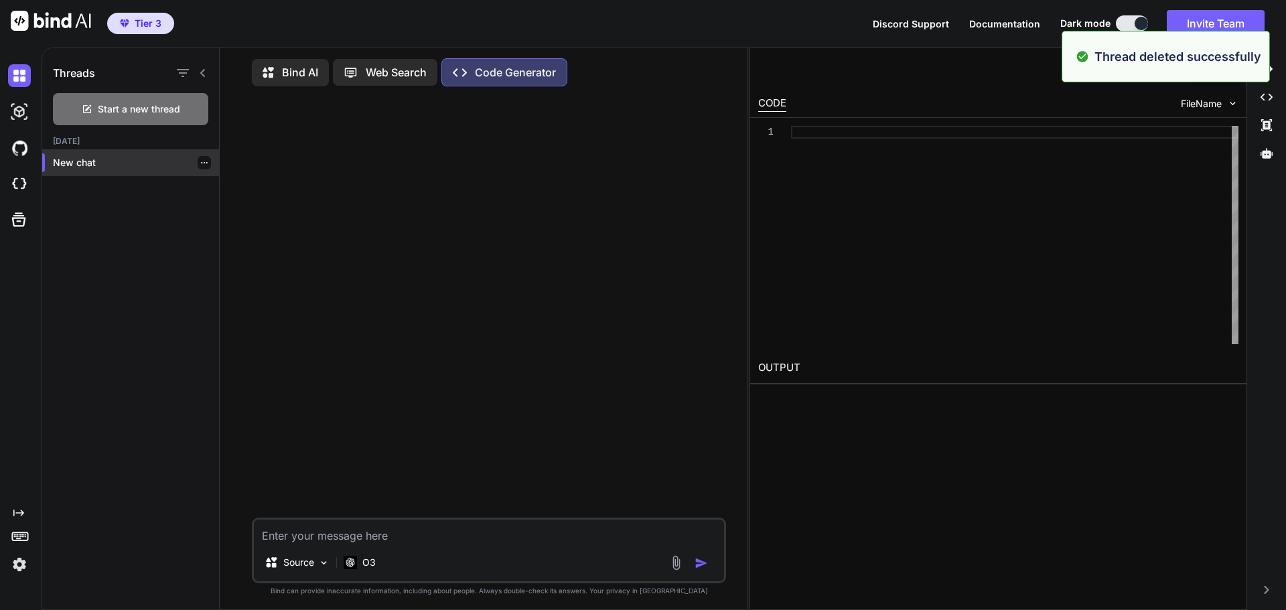
click at [200, 159] on icon "button" at bounding box center [204, 163] width 8 height 8
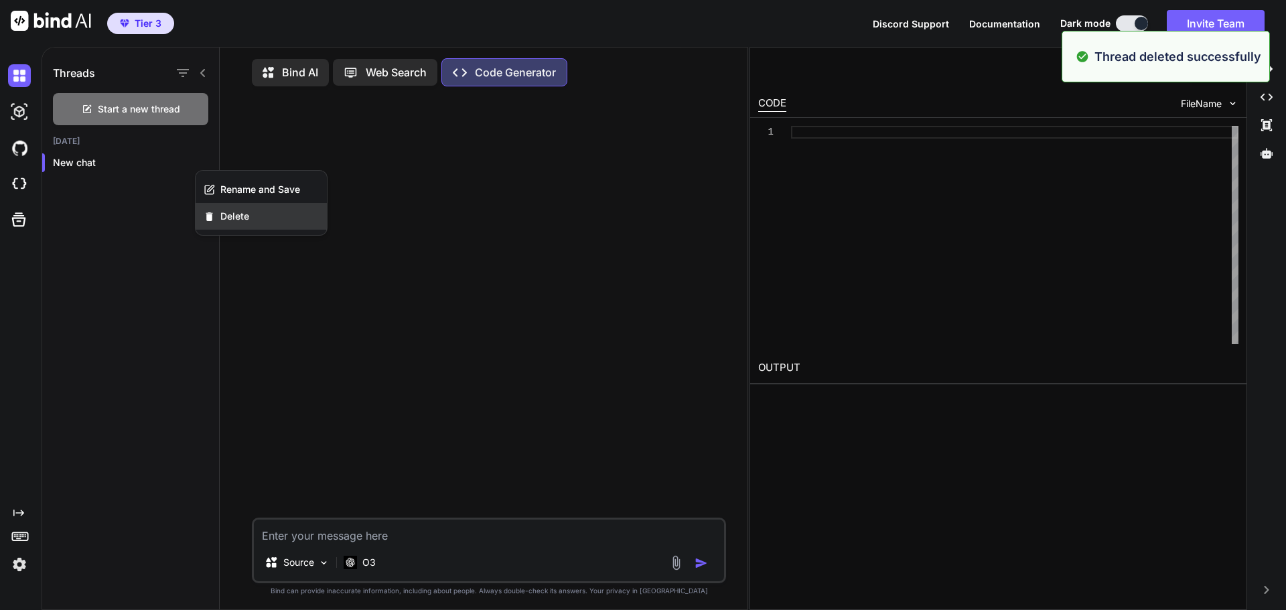
click at [253, 220] on div "Delete" at bounding box center [261, 216] width 131 height 27
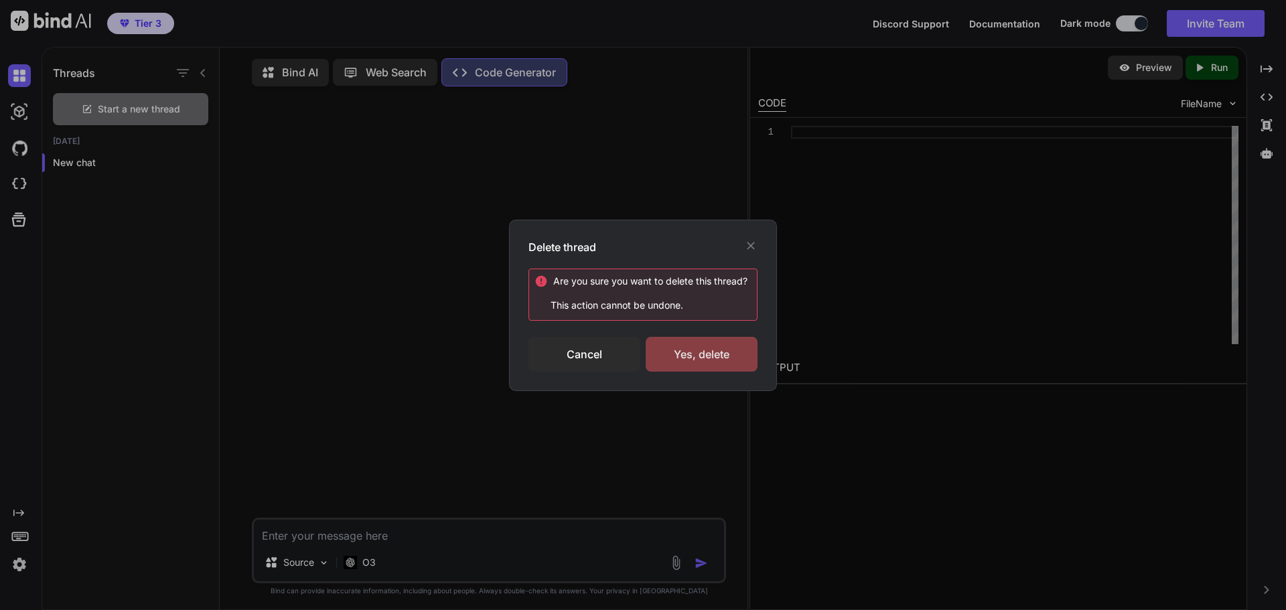
click at [685, 343] on div "Yes, delete" at bounding box center [702, 354] width 112 height 35
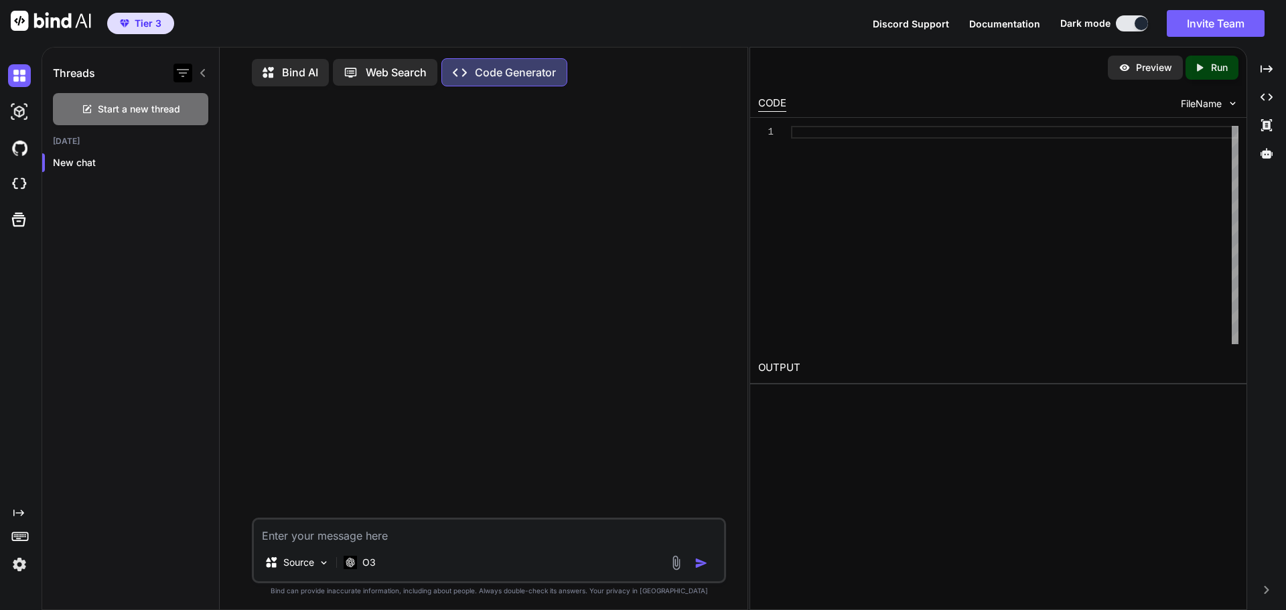
click at [182, 74] on icon "button" at bounding box center [183, 73] width 12 height 8
click at [216, 106] on label "Saved Threads" at bounding box center [237, 106] width 72 height 13
click at [205, 73] on icon at bounding box center [203, 73] width 11 height 11
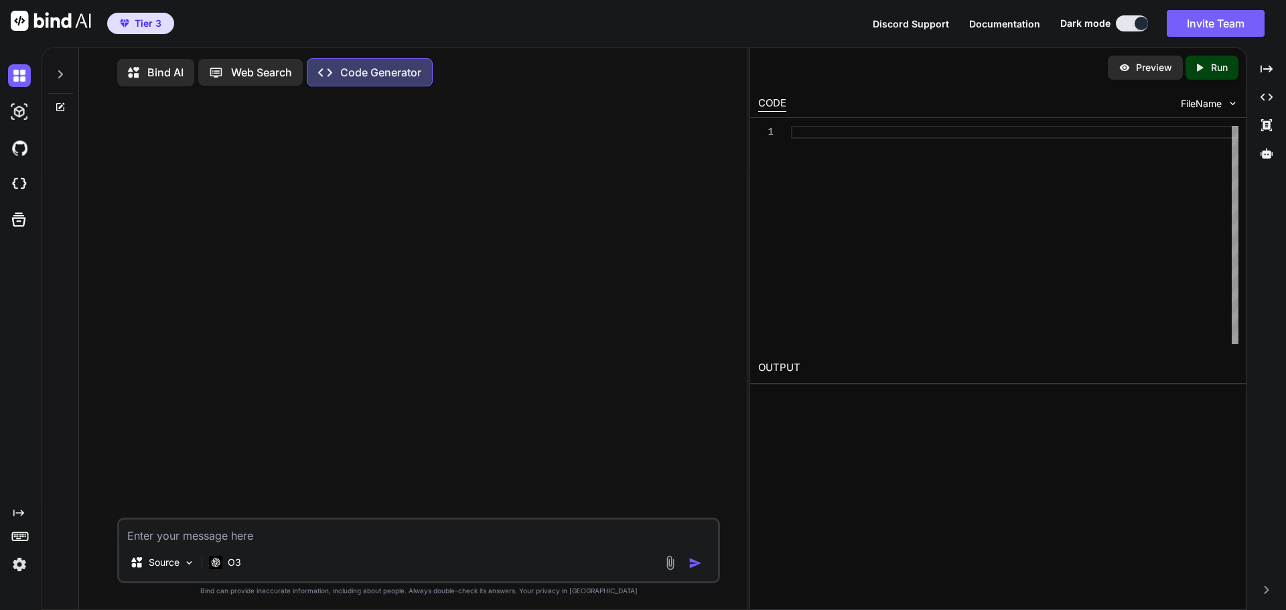
click at [51, 76] on div at bounding box center [60, 71] width 25 height 46
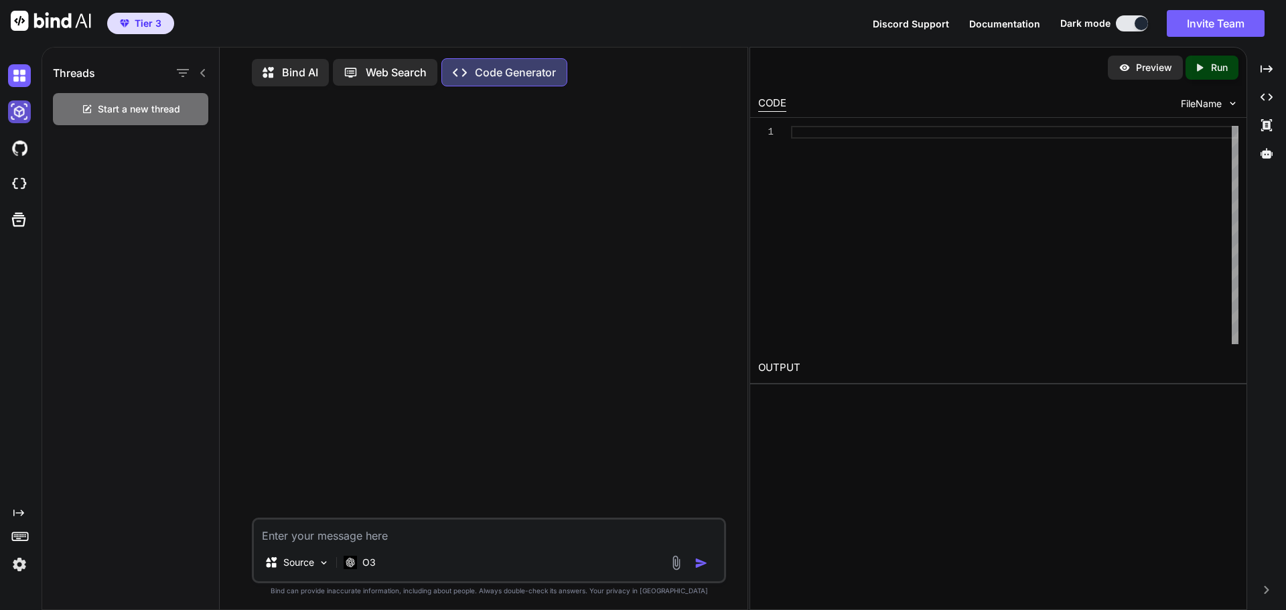
click at [19, 119] on img at bounding box center [19, 111] width 23 height 23
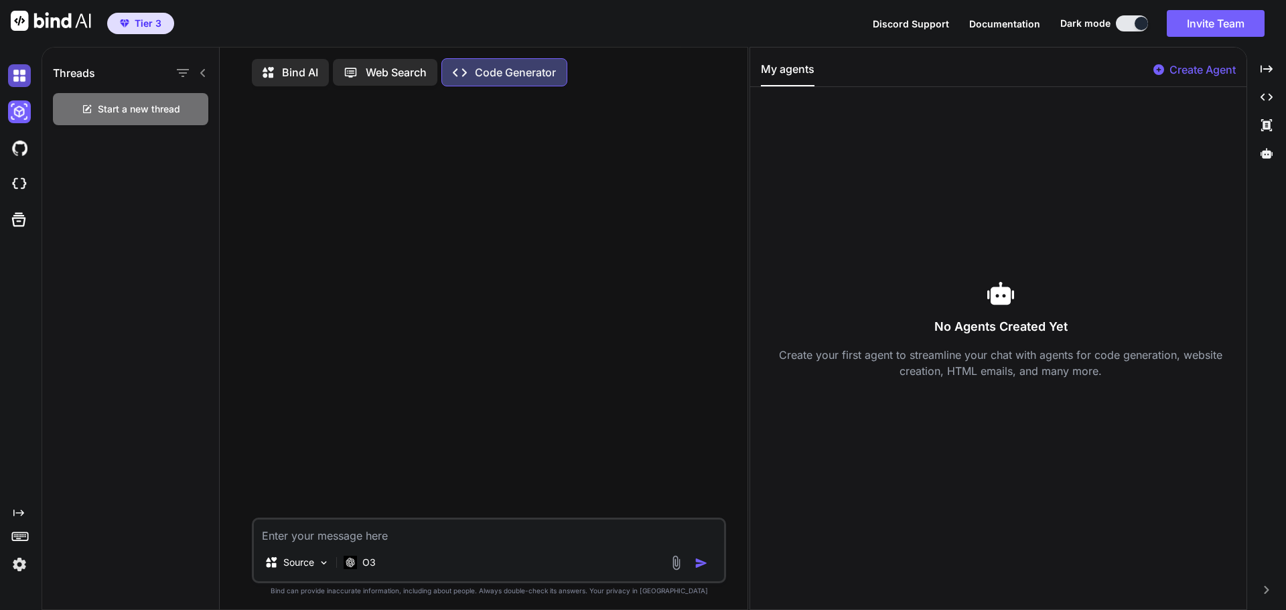
click at [21, 79] on img at bounding box center [19, 75] width 23 height 23
